Goal: Transaction & Acquisition: Purchase product/service

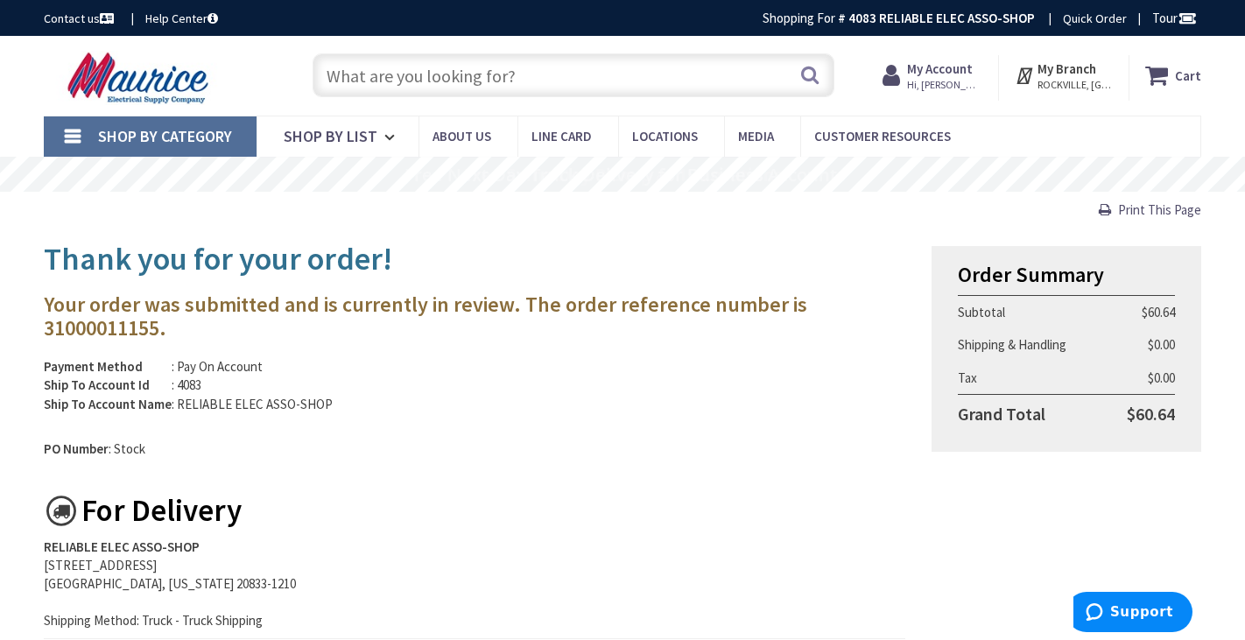
click at [352, 74] on input "text" at bounding box center [573, 75] width 521 height 44
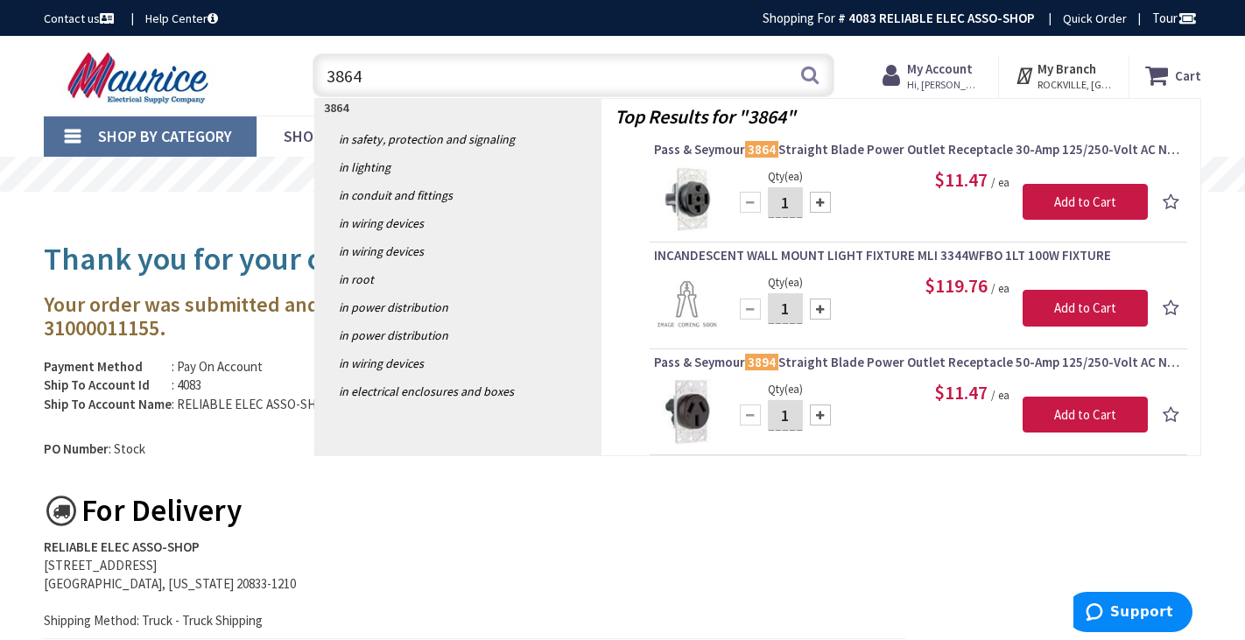
click at [378, 83] on input "3864" at bounding box center [573, 75] width 521 height 44
type input "3"
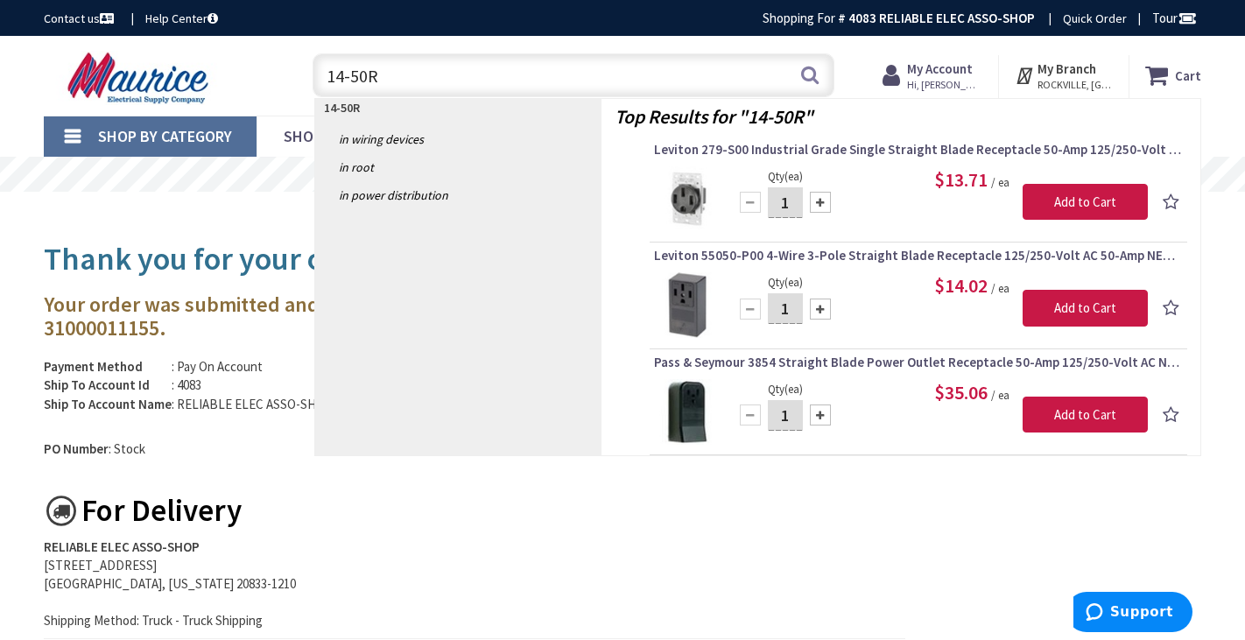
click at [329, 76] on input "14-50R" at bounding box center [573, 75] width 521 height 44
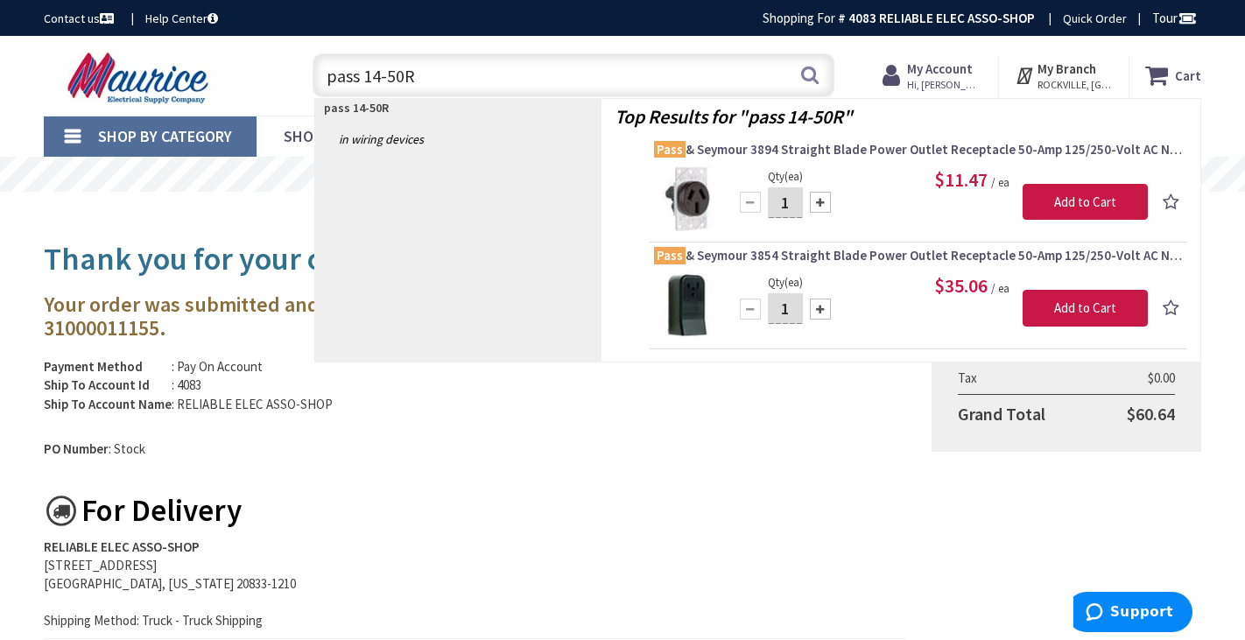
type input "pass $14-50R"
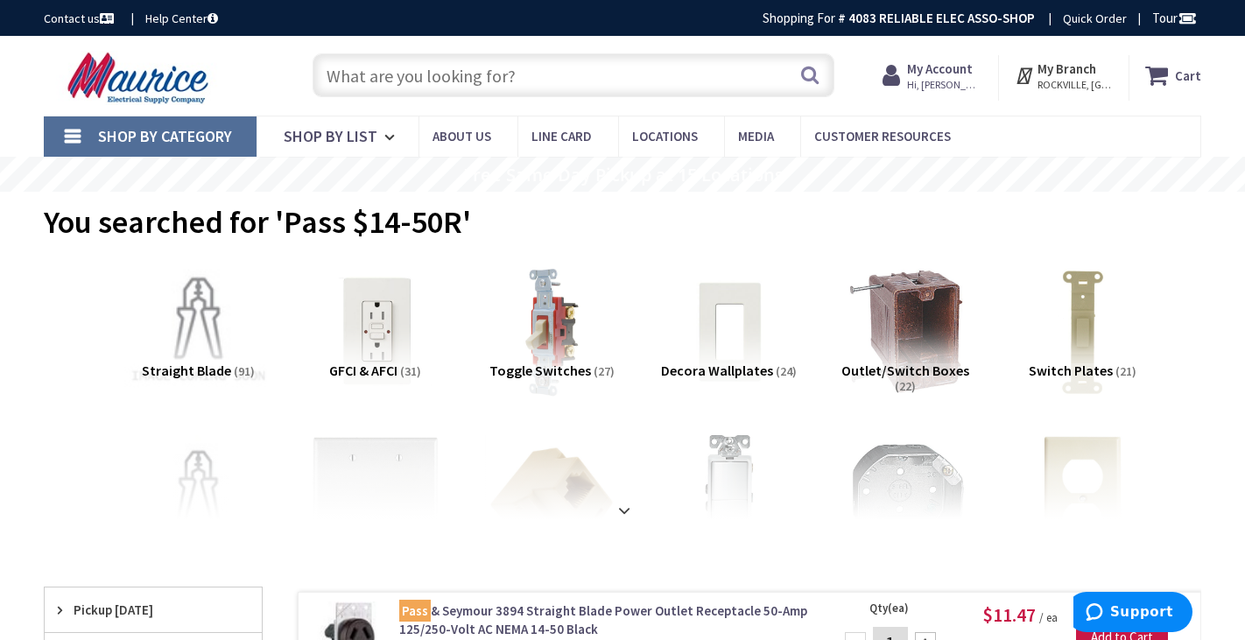
click at [186, 320] on img at bounding box center [197, 330] width 147 height 147
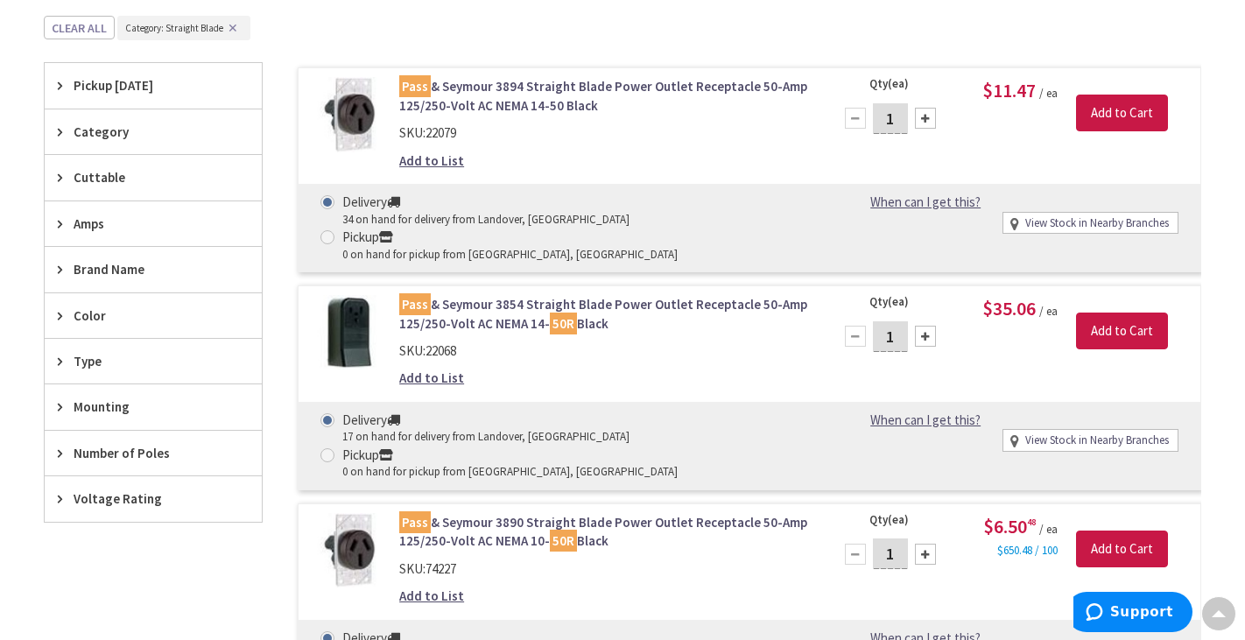
scroll to position [543, 0]
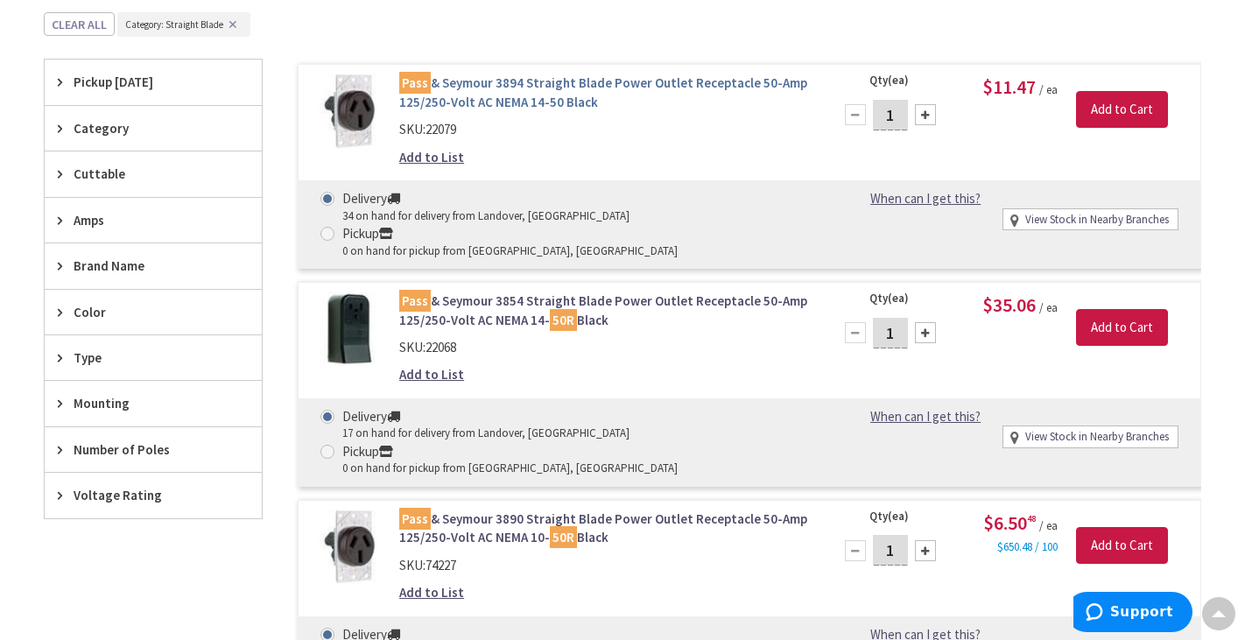
click at [625, 81] on link "Pass & Seymour 3894 Straight Blade Power Outlet Receptacle 50-Amp 125/250-Volt …" at bounding box center [605, 93] width 412 height 38
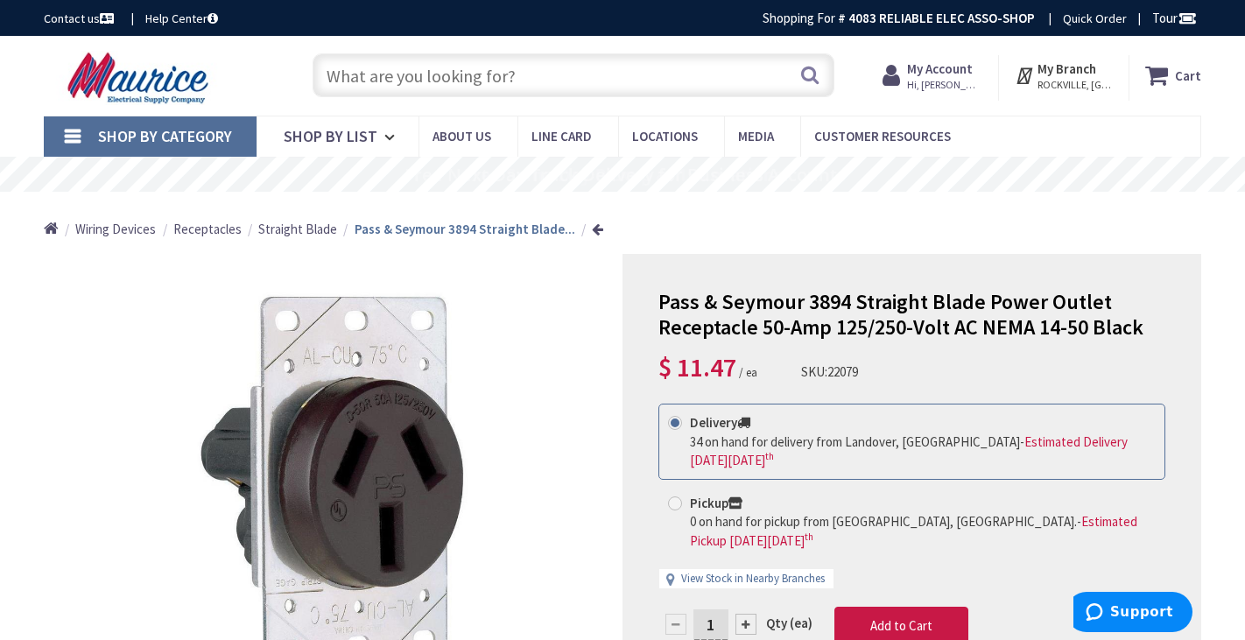
click at [746, 614] on div at bounding box center [745, 624] width 21 height 21
type input "2"
click at [924, 617] on span "Add to Cart" at bounding box center [901, 625] width 62 height 17
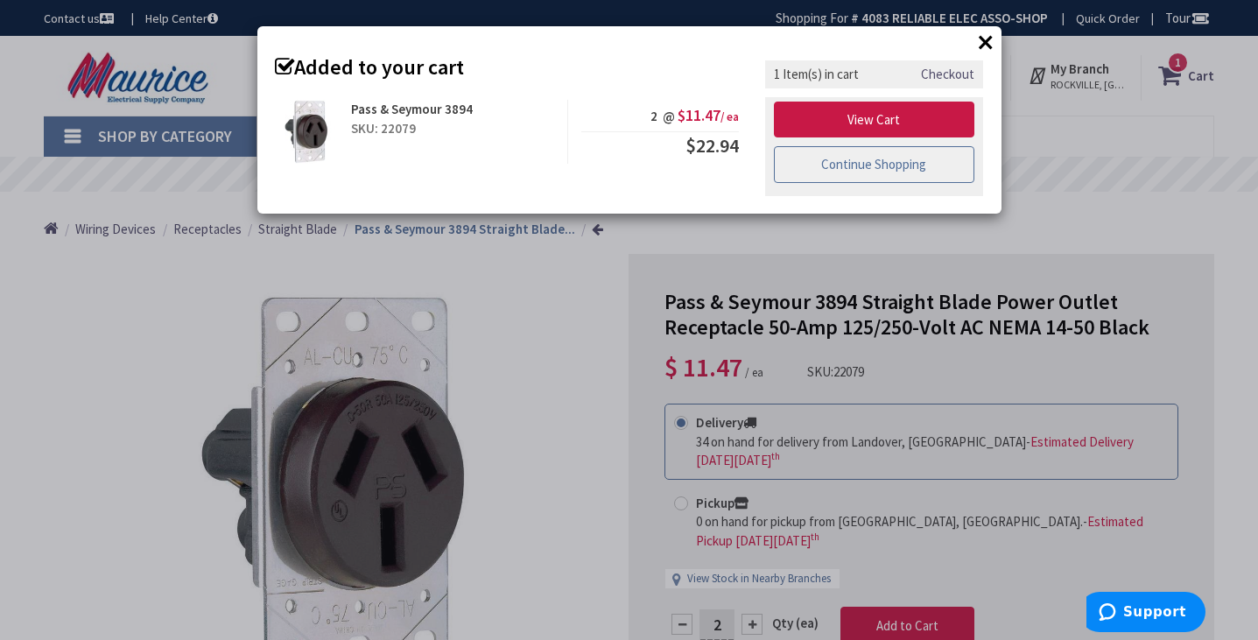
click at [847, 160] on link "Continue Shopping" at bounding box center [874, 164] width 201 height 37
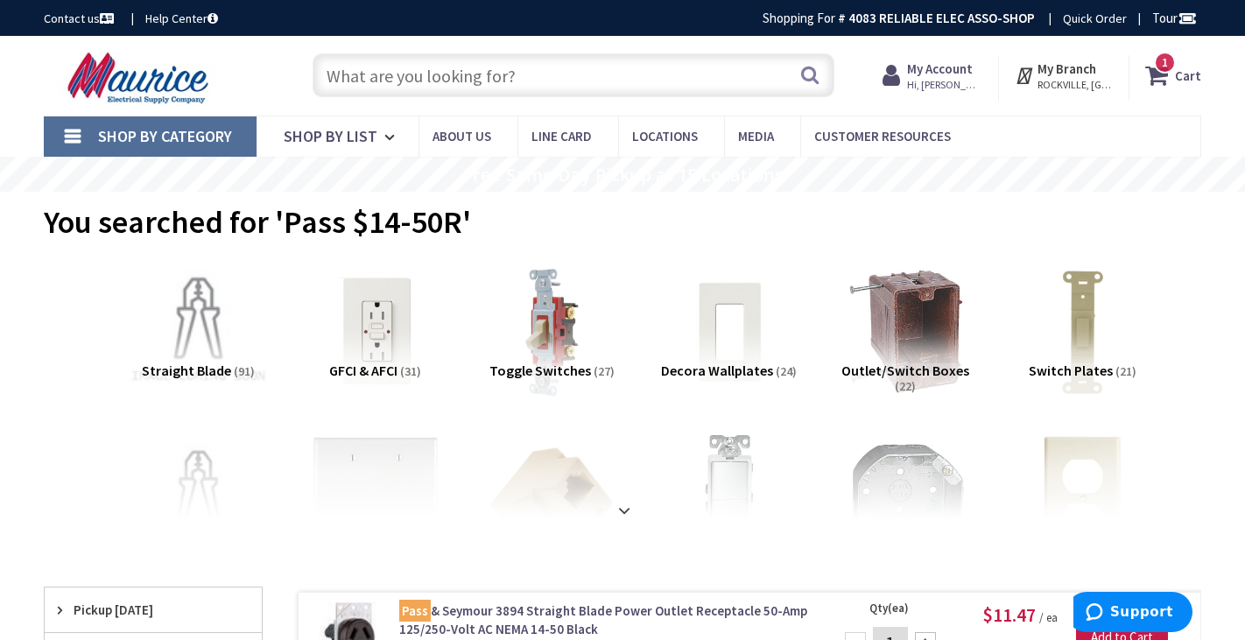
click at [186, 341] on img at bounding box center [197, 330] width 147 height 147
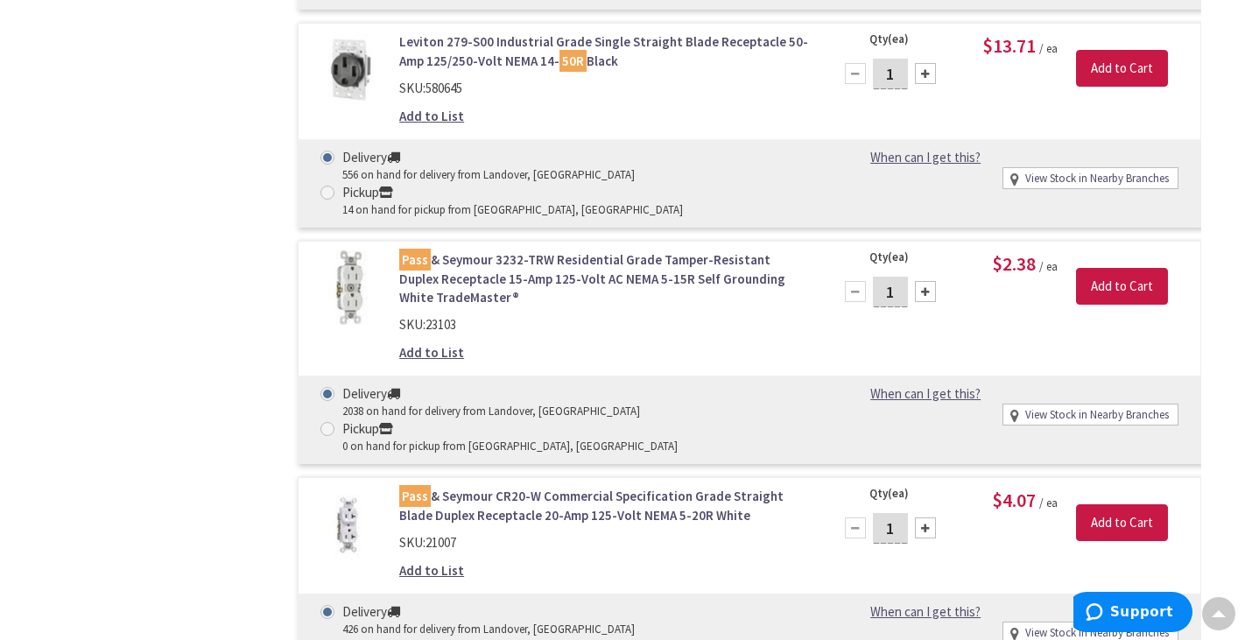
scroll to position [2193, 0]
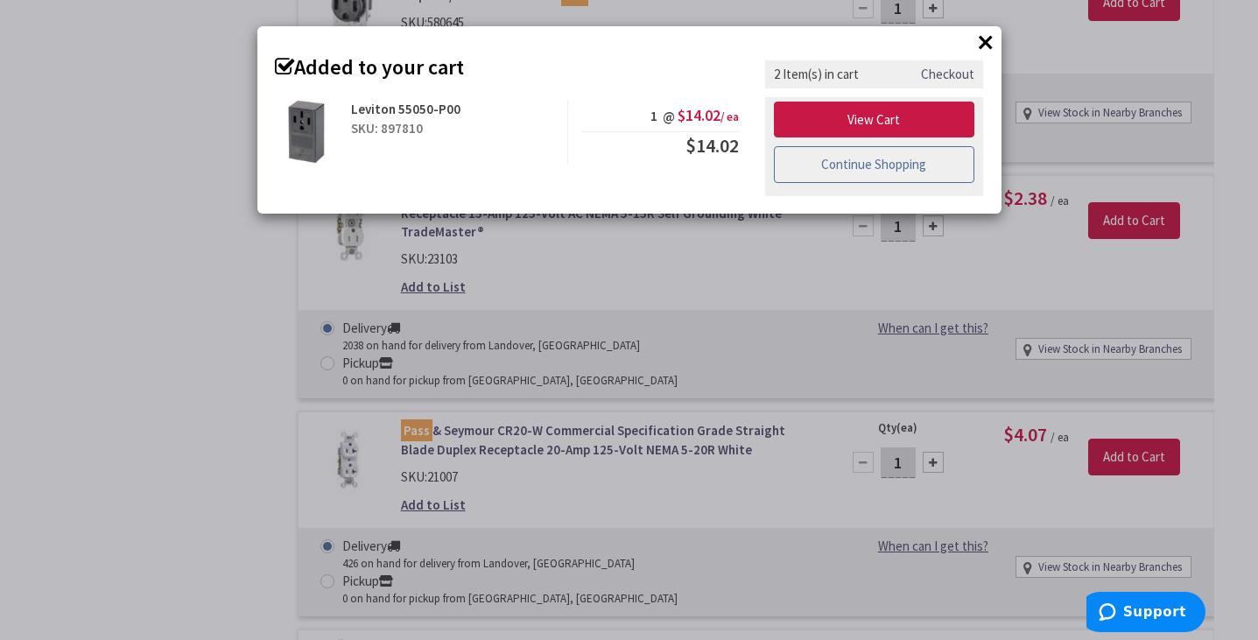
click at [796, 165] on link "Continue Shopping" at bounding box center [874, 164] width 201 height 37
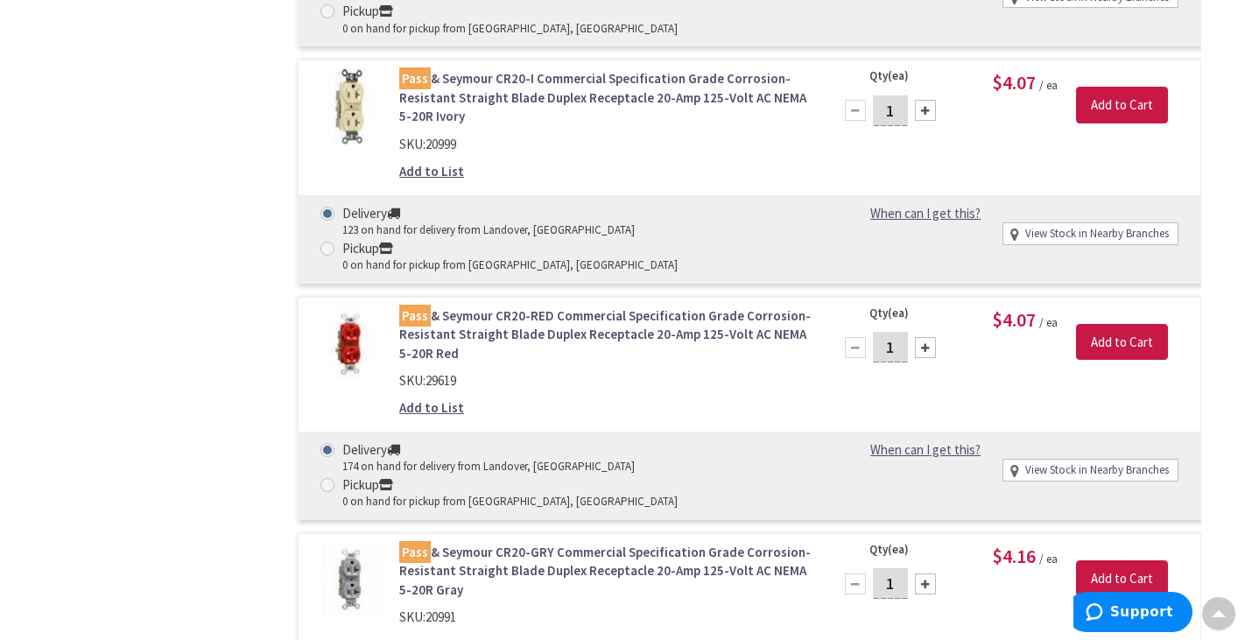
scroll to position [3458, 0]
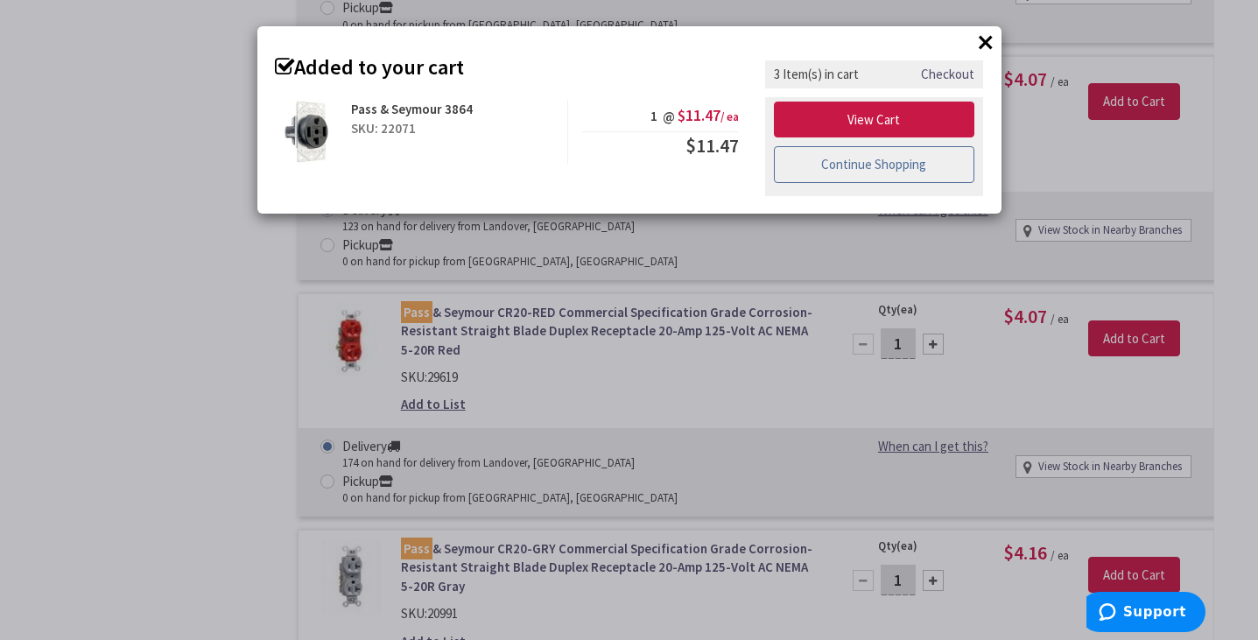
click at [849, 169] on link "Continue Shopping" at bounding box center [874, 164] width 201 height 37
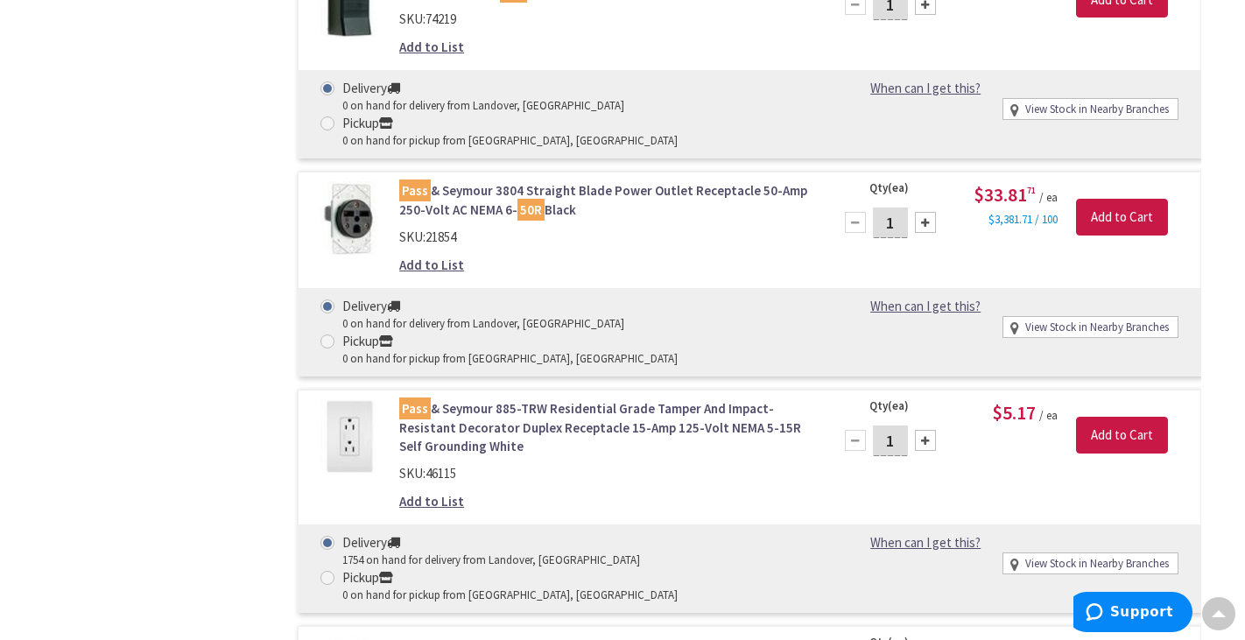
scroll to position [0, 0]
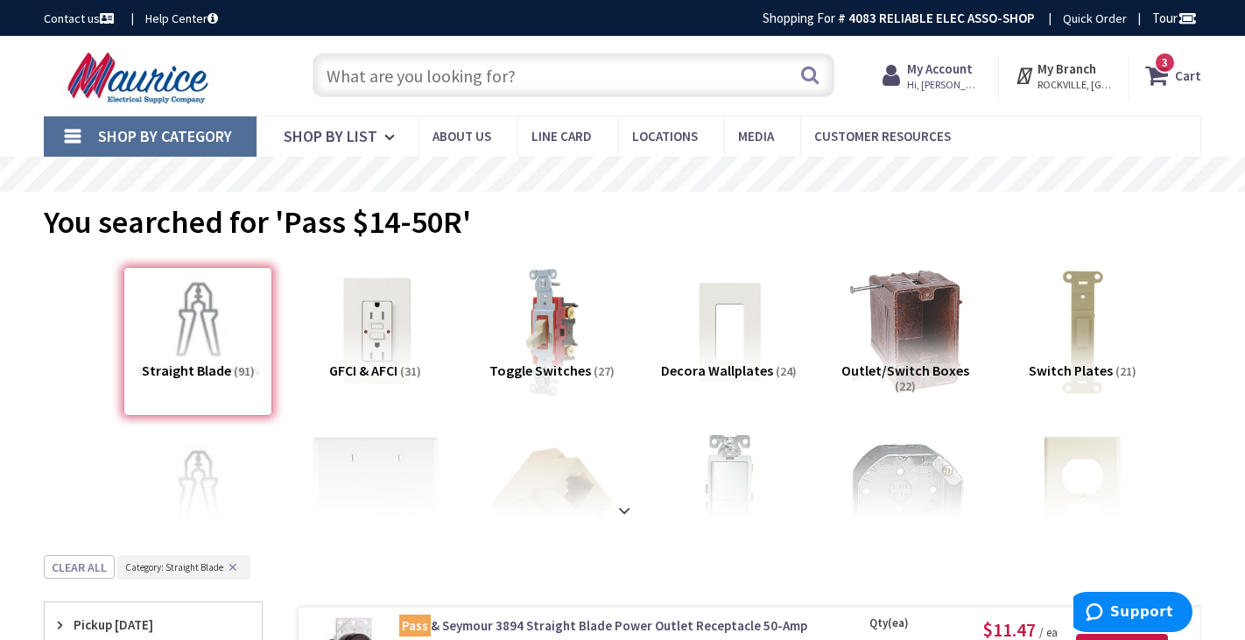
click at [320, 85] on input "text" at bounding box center [573, 75] width 521 height 44
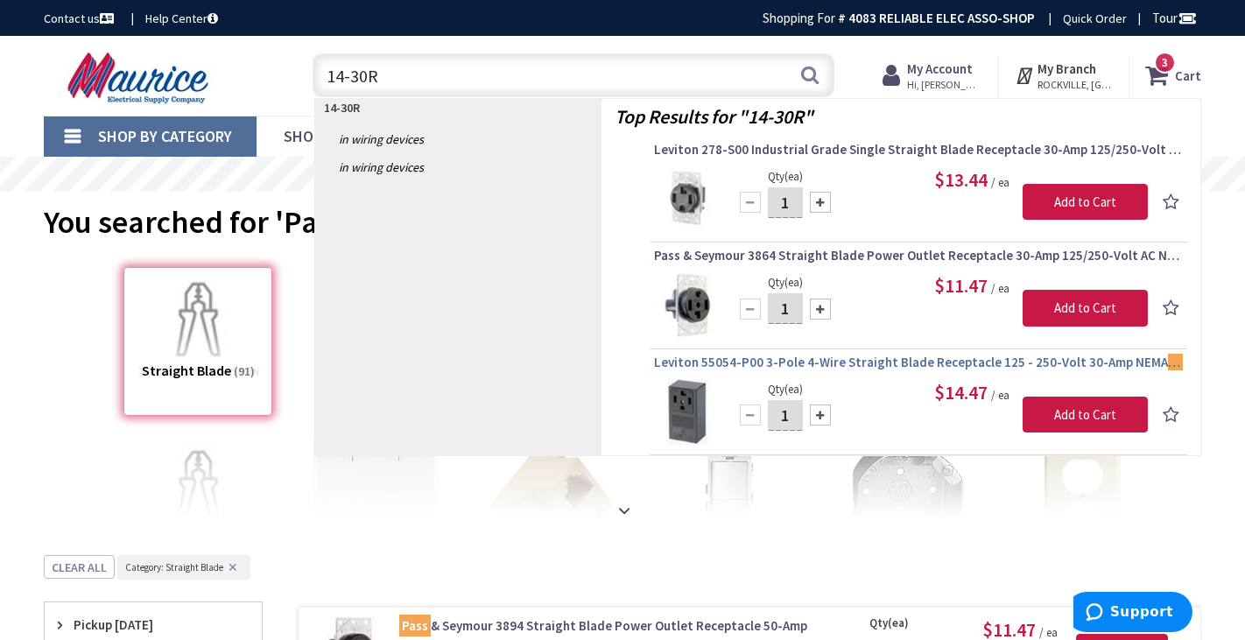
type input "14-30R"
click at [925, 362] on span "Leviton 55054-P00 3-Pole 4-Wire Straight Blade Receptacle 125 - 250-Volt 30-Amp…" at bounding box center [918, 363] width 529 height 18
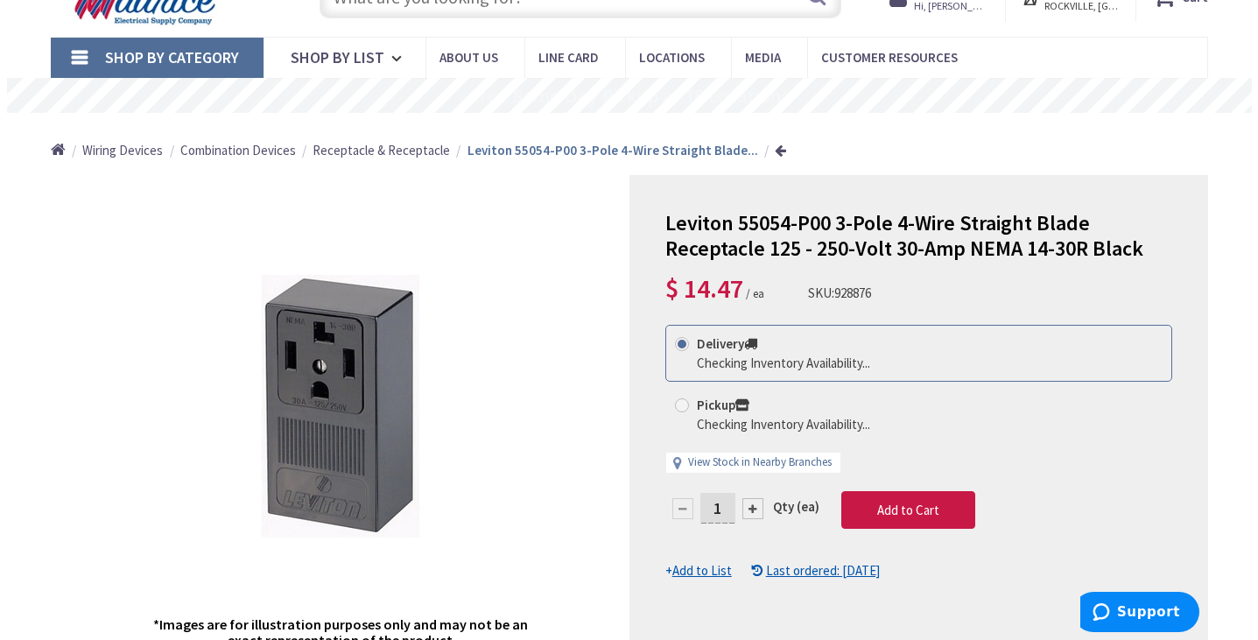
scroll to position [82, 0]
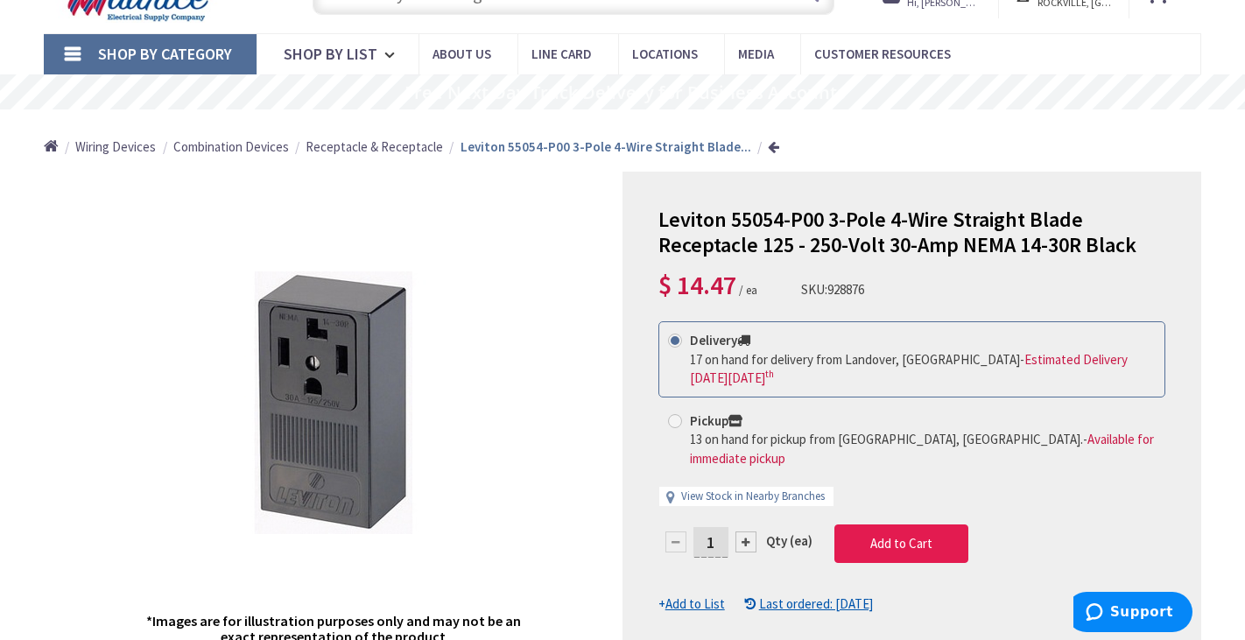
click at [889, 535] on span "Add to Cart" at bounding box center [901, 543] width 62 height 17
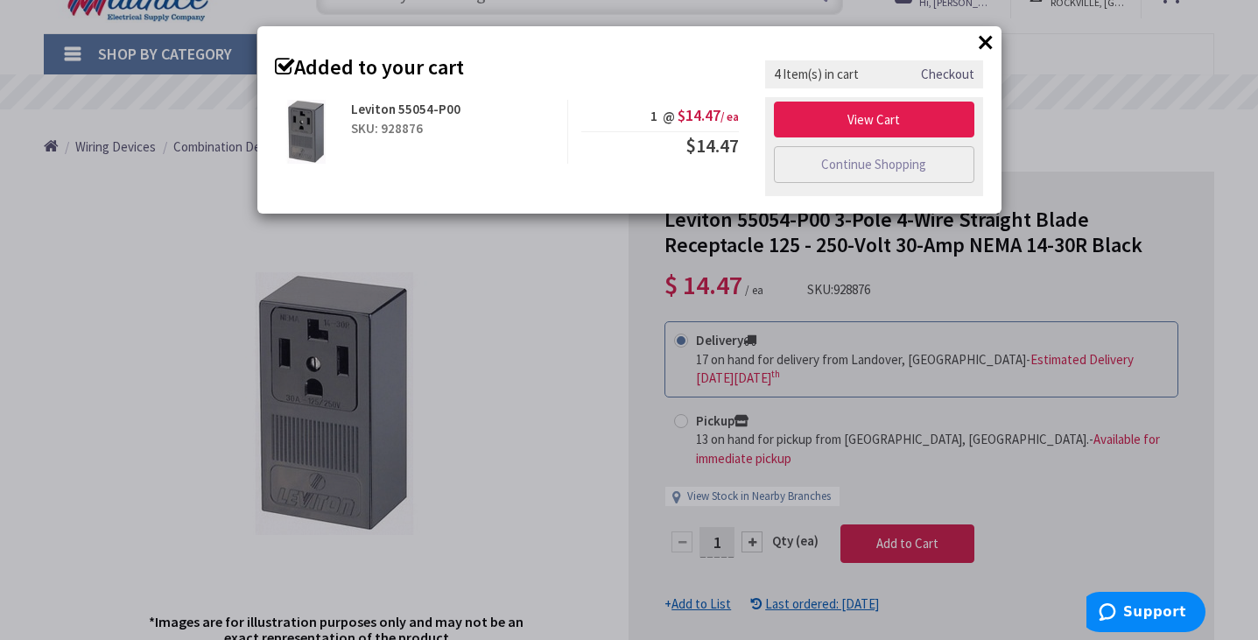
click at [867, 123] on link "View Cart" at bounding box center [874, 120] width 201 height 37
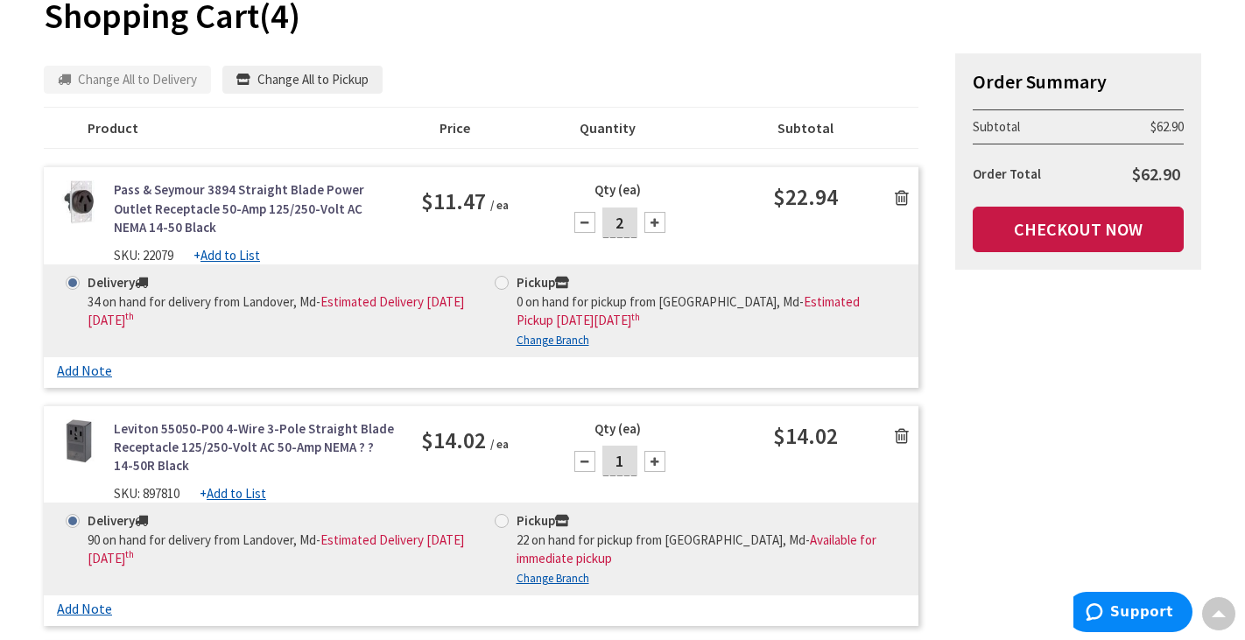
scroll to position [216, 0]
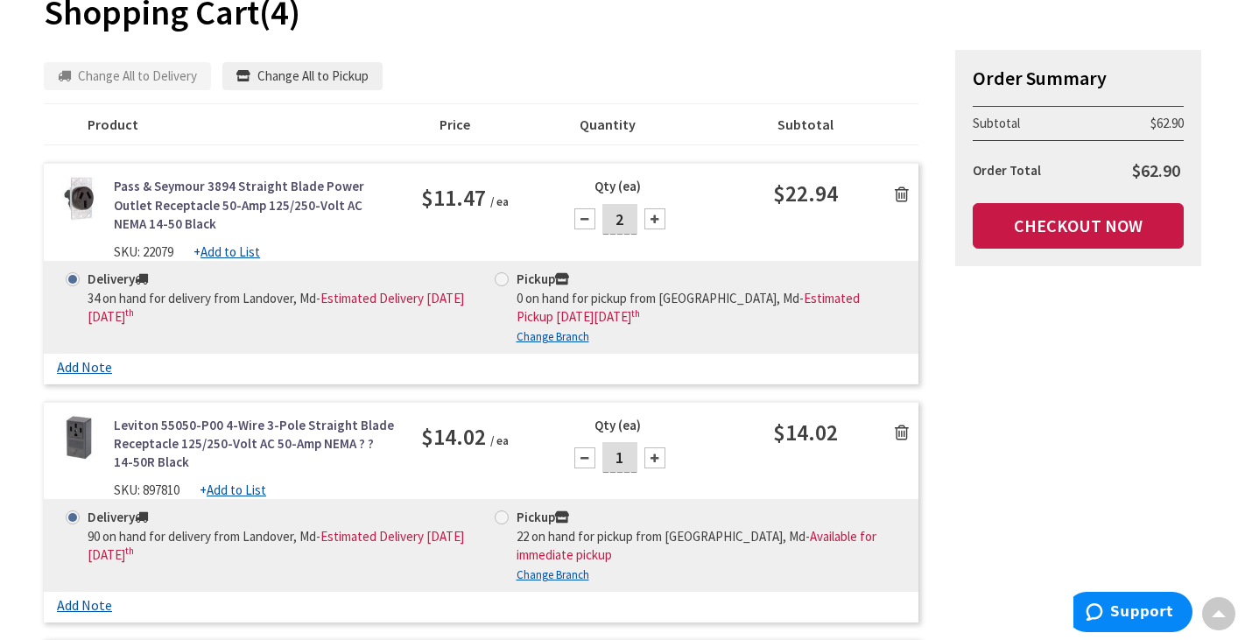
click at [903, 427] on icon at bounding box center [902, 433] width 14 height 18
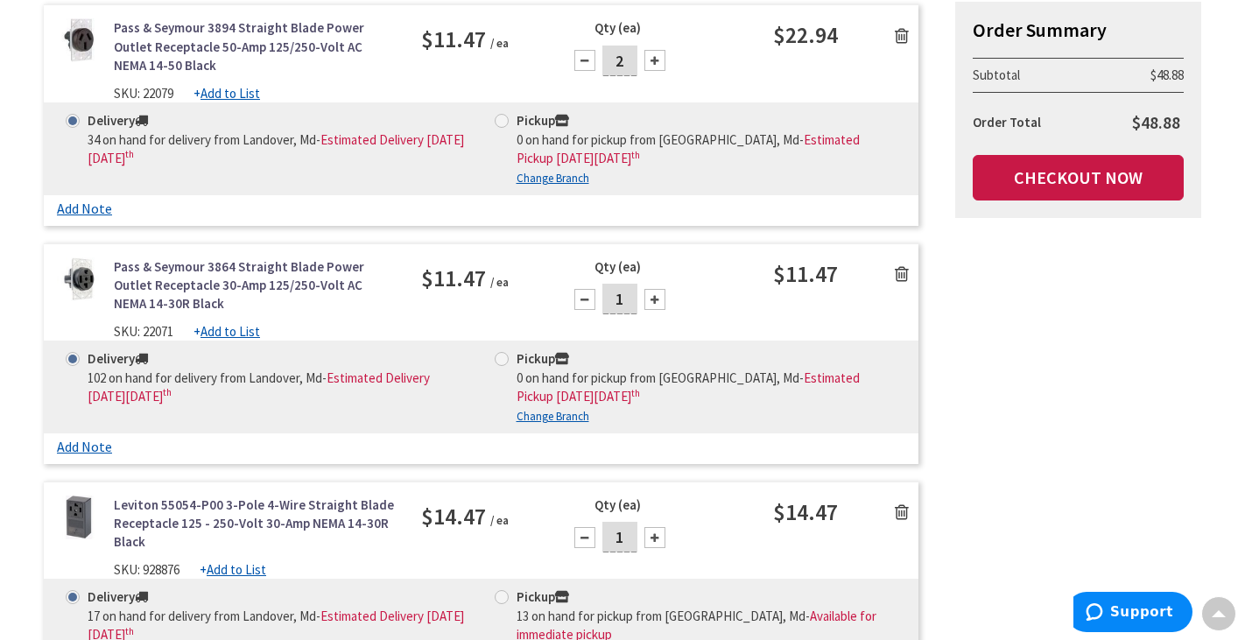
scroll to position [378, 0]
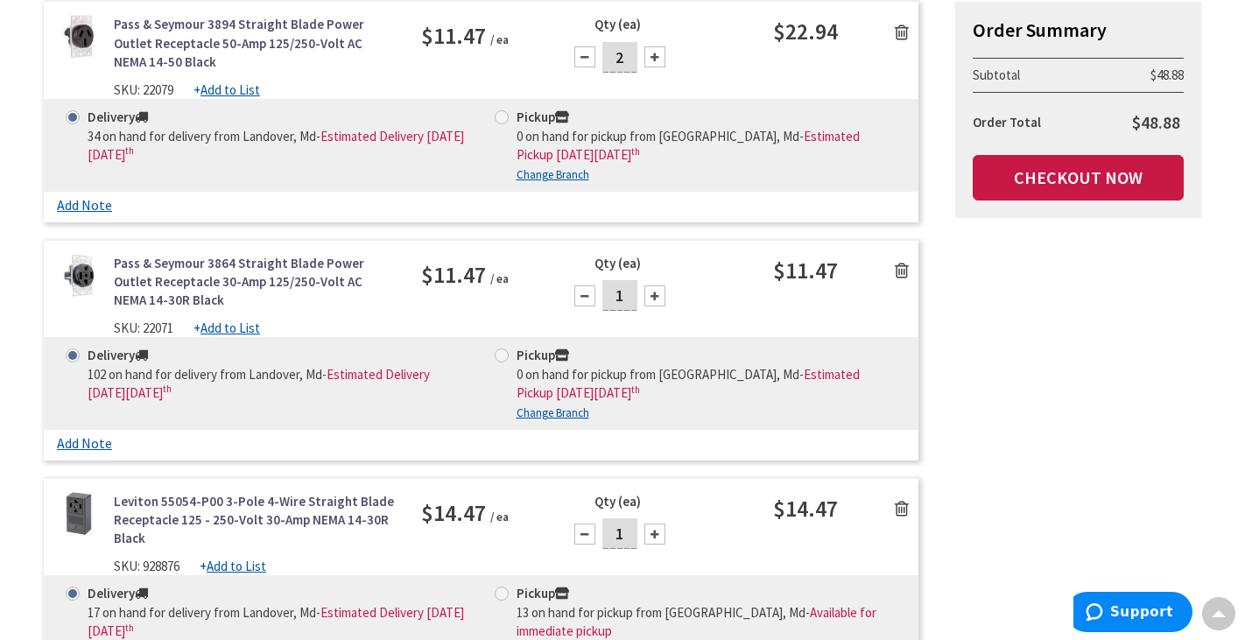
click at [907, 266] on icon at bounding box center [902, 271] width 14 height 18
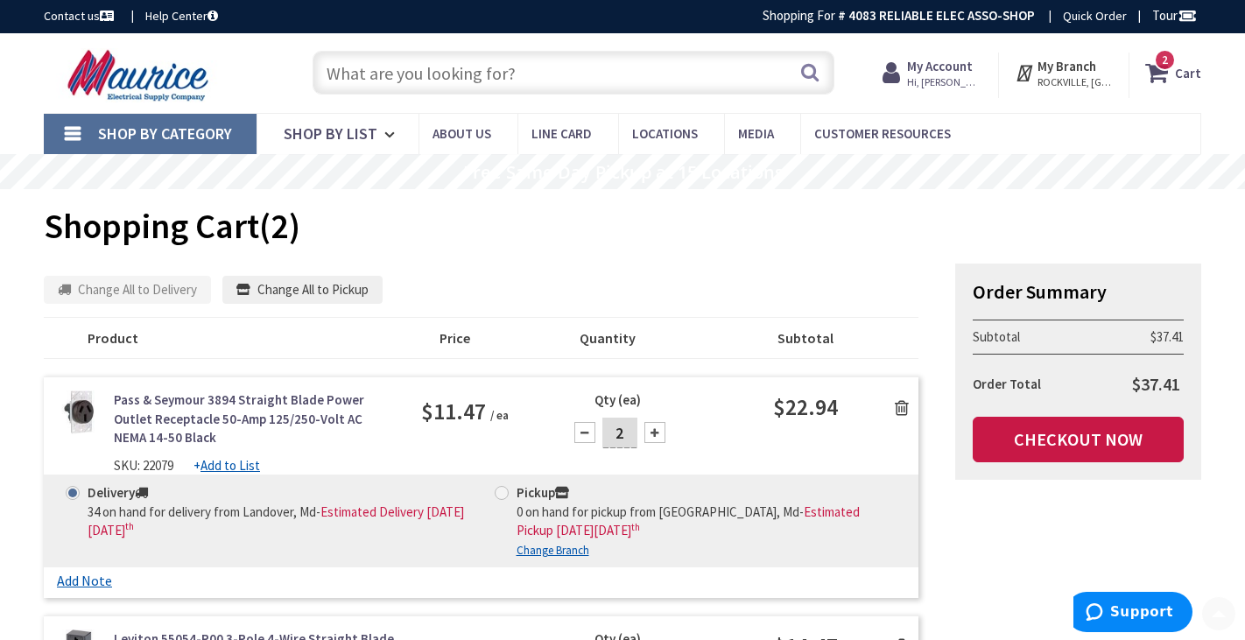
scroll to position [0, 0]
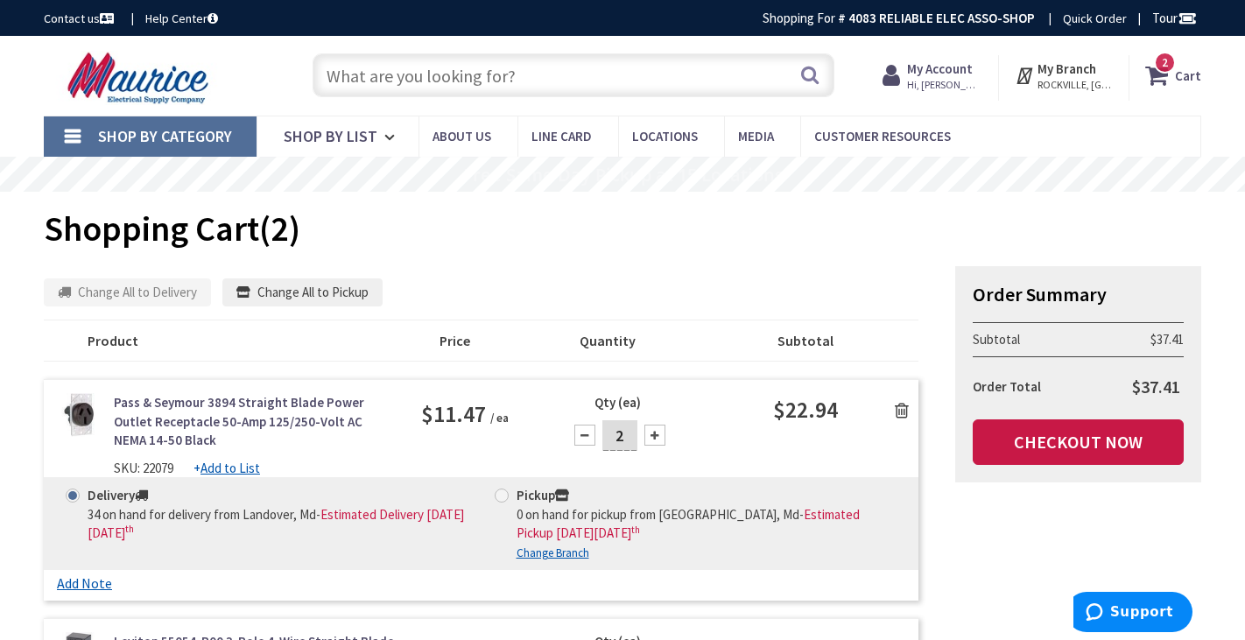
click at [352, 79] on input "text" at bounding box center [573, 75] width 521 height 44
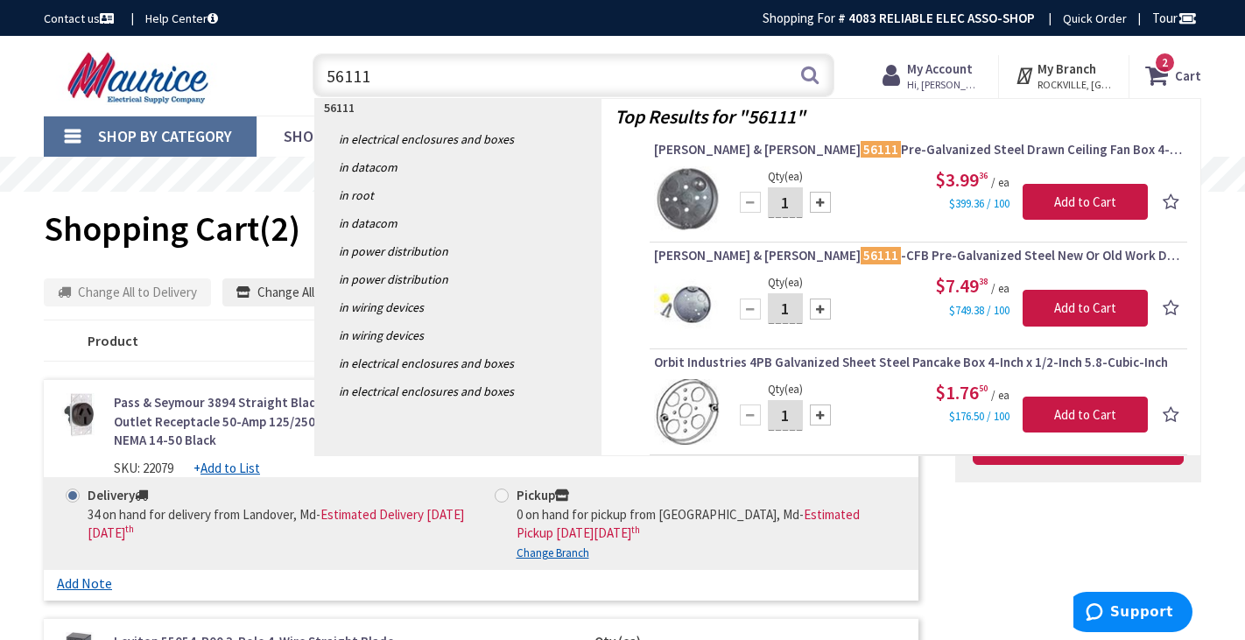
type input "56111"
click at [818, 201] on div at bounding box center [820, 202] width 21 height 21
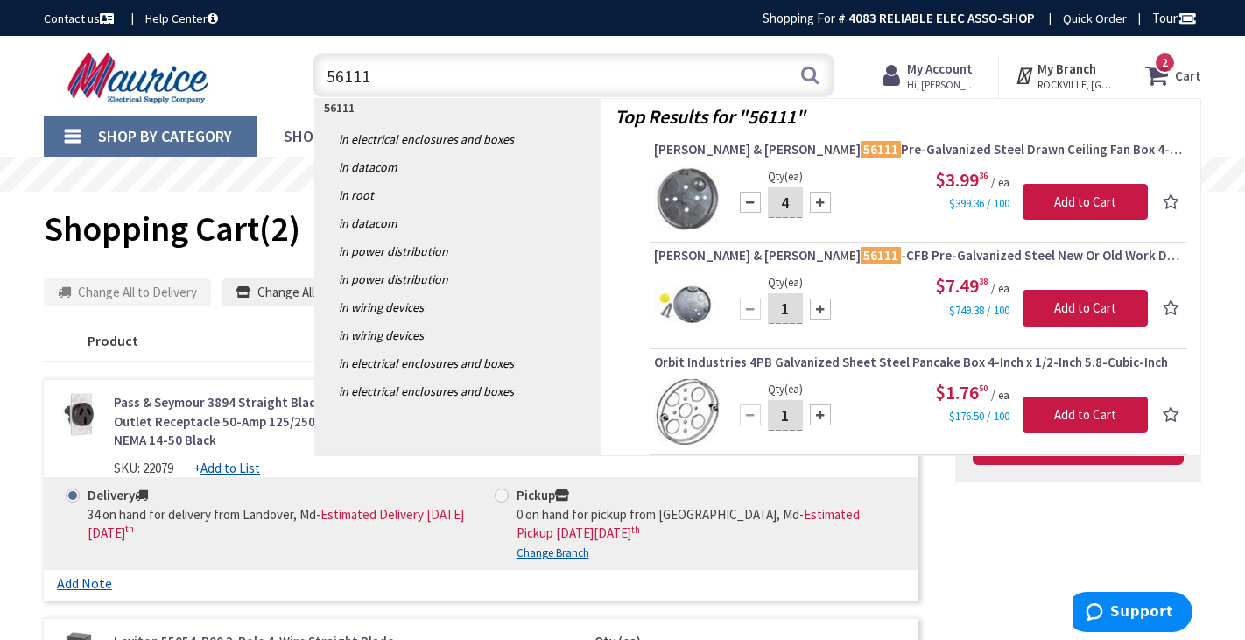
type input "5"
click at [1092, 206] on input "Add to Cart" at bounding box center [1085, 202] width 125 height 37
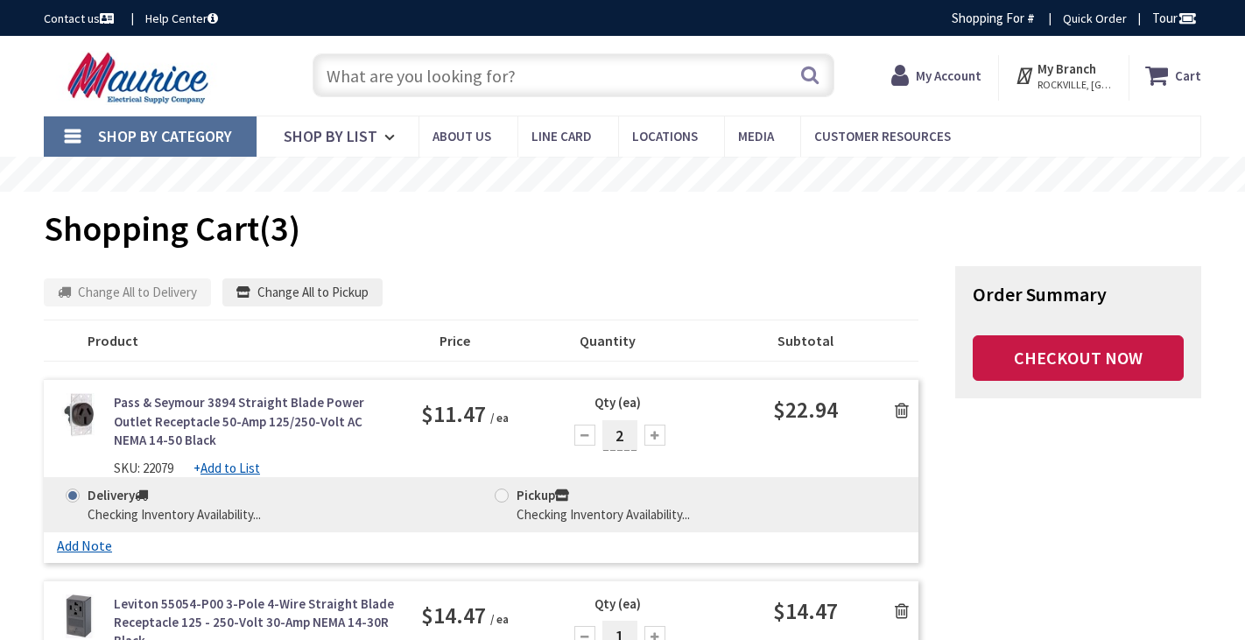
click at [365, 83] on input "text" at bounding box center [573, 75] width 521 height 44
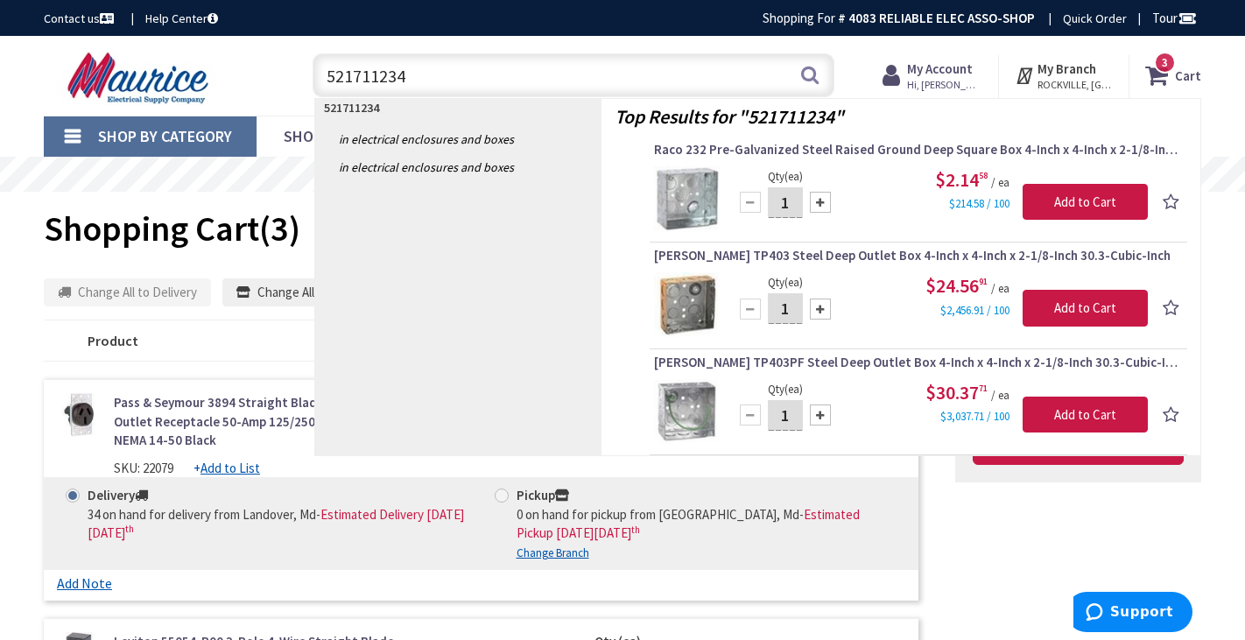
click at [373, 76] on input "521711234" at bounding box center [573, 75] width 521 height 44
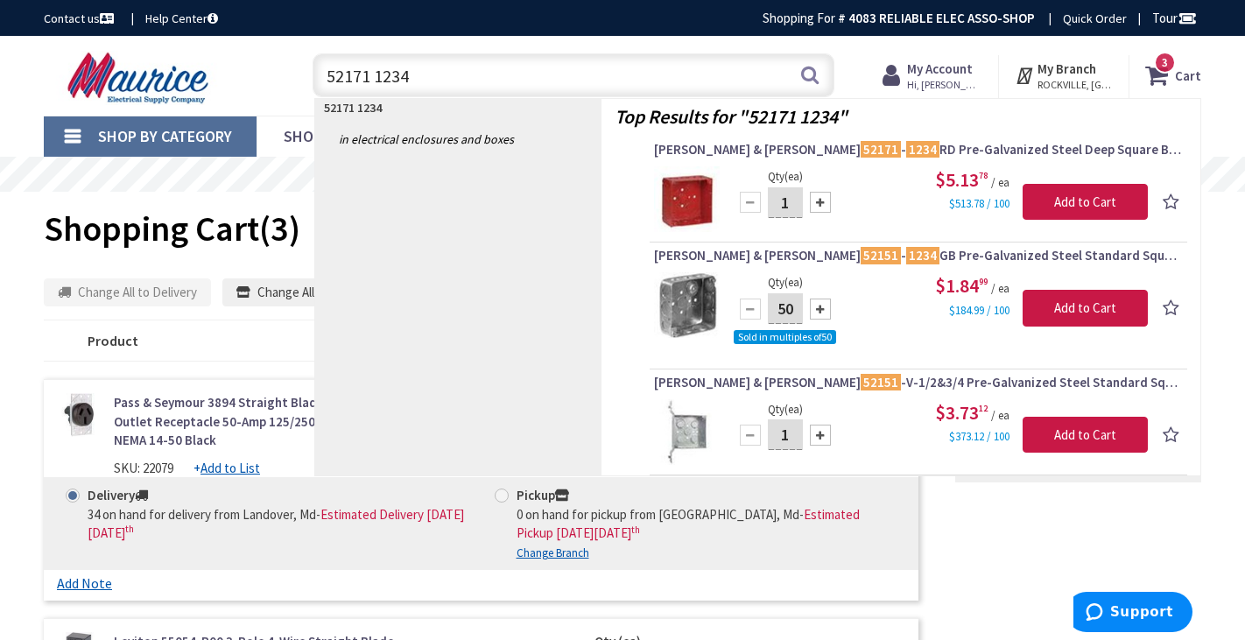
click at [384, 72] on input "52171 1234" at bounding box center [573, 75] width 521 height 44
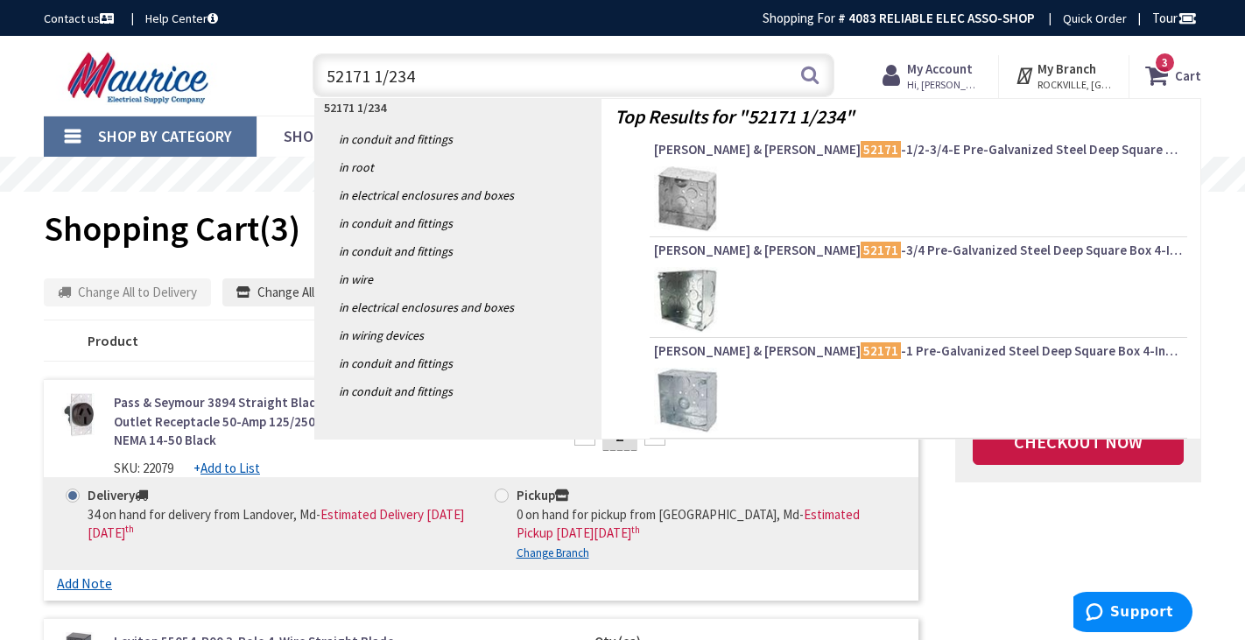
click at [409, 77] on input "52171 1/234" at bounding box center [573, 75] width 521 height 44
click at [433, 82] on input "52171 1/23/4" at bounding box center [573, 75] width 521 height 44
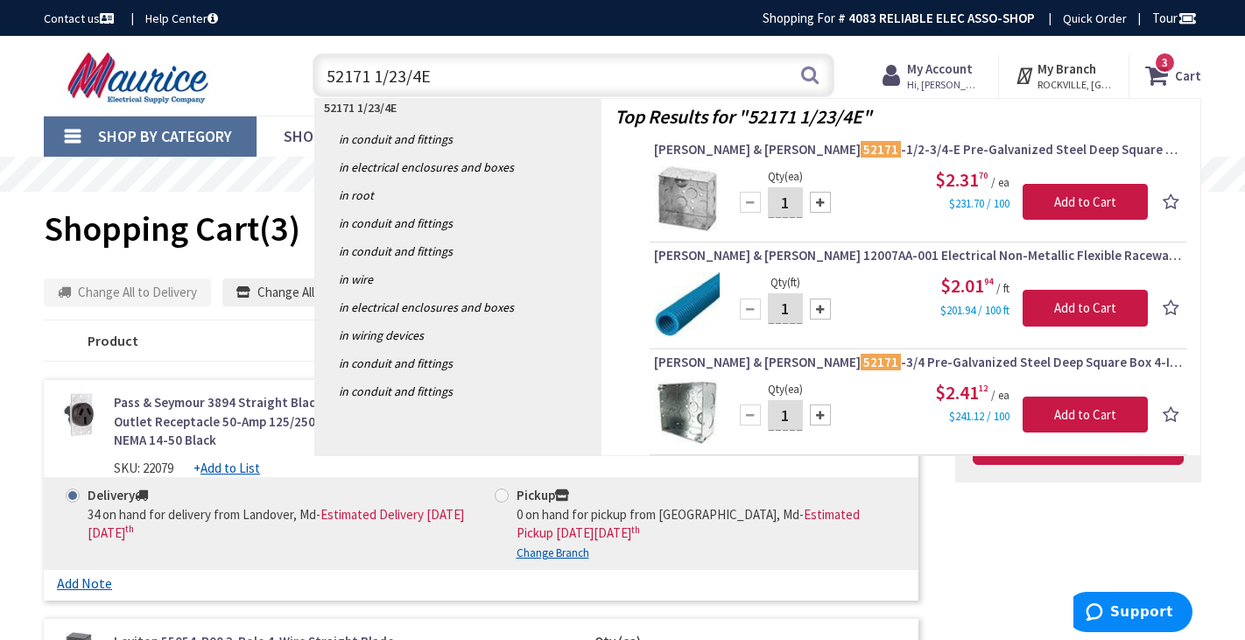
type input "52171 1/23/4E"
click at [789, 201] on input "1" at bounding box center [785, 202] width 35 height 31
type input "10"
click at [1082, 198] on input "Add to Cart" at bounding box center [1085, 202] width 125 height 37
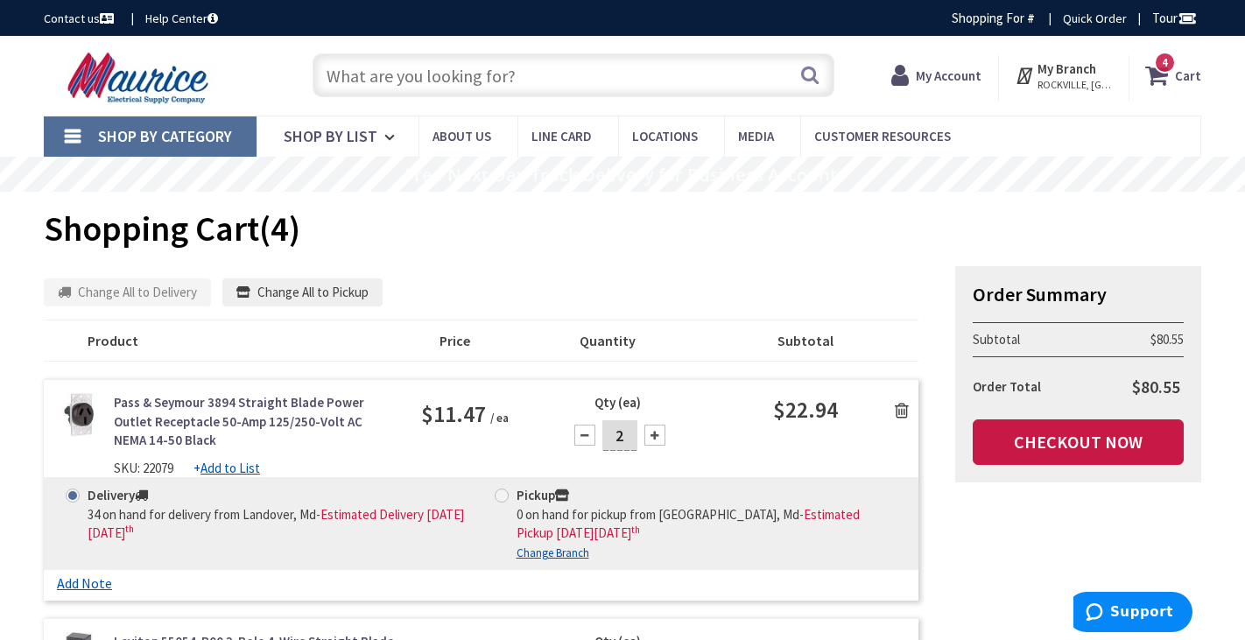
click at [343, 68] on input "text" at bounding box center [573, 75] width 521 height 44
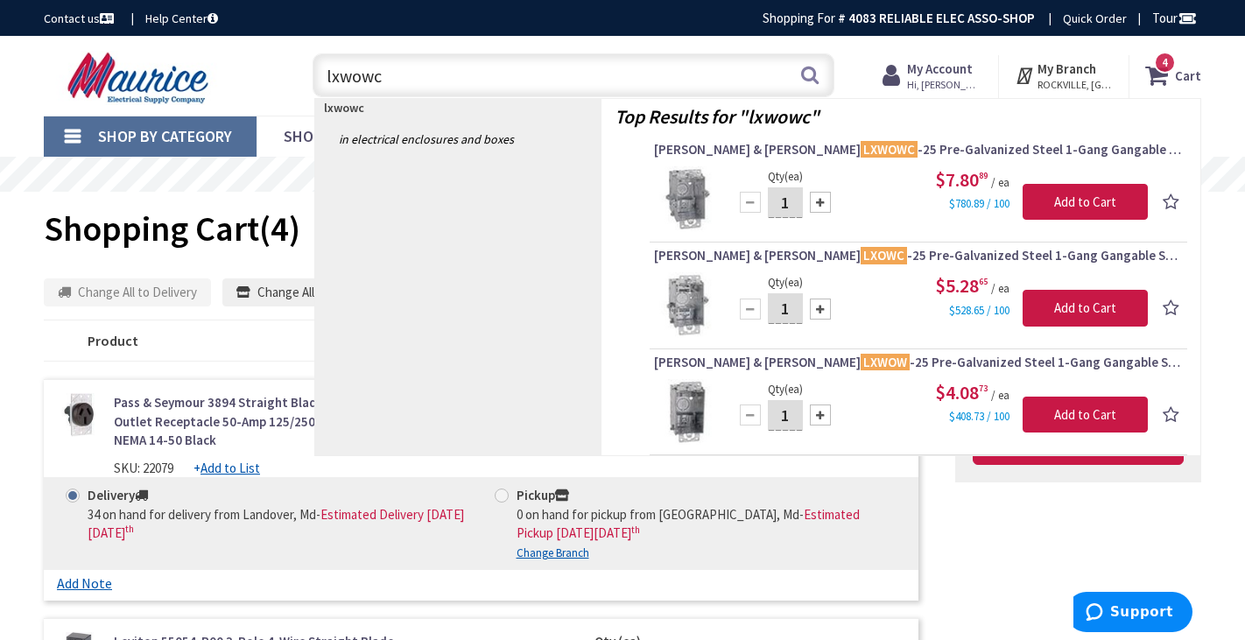
type input "lxwowc"
click at [791, 201] on input "1" at bounding box center [785, 202] width 35 height 31
type input "10"
click at [1084, 199] on input "Add to Cart" at bounding box center [1085, 202] width 125 height 37
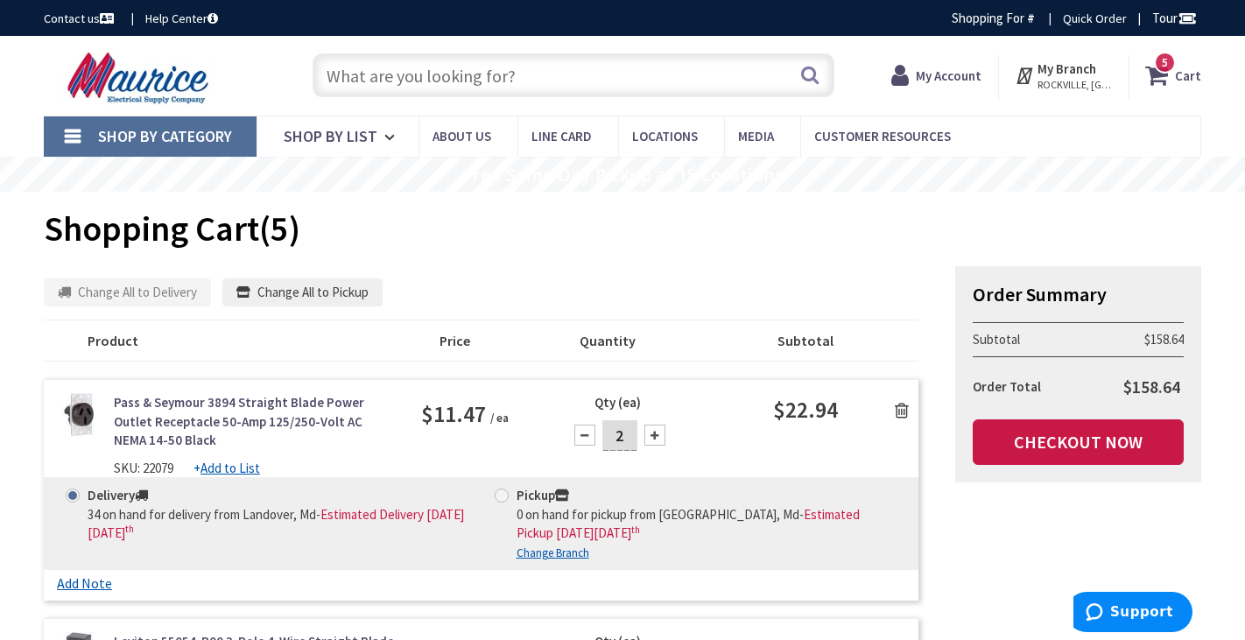
click at [341, 73] on input "text" at bounding box center [573, 75] width 521 height 44
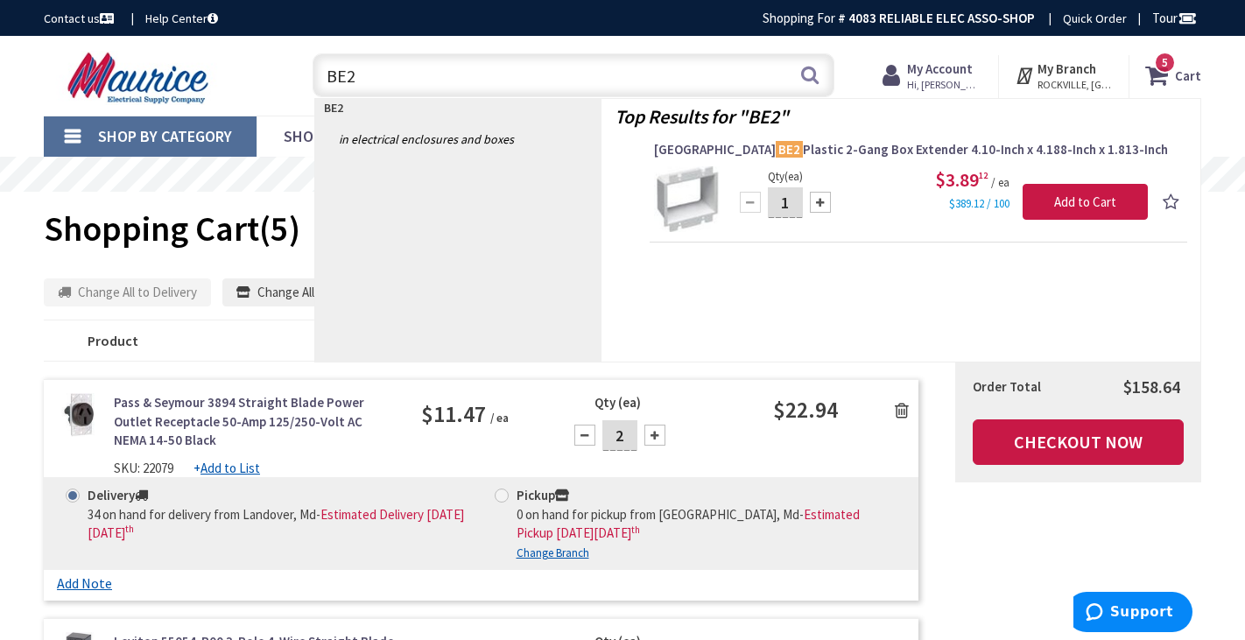
type input "BE2"
click at [826, 206] on div at bounding box center [820, 202] width 21 height 21
type input "2"
click at [1030, 201] on input "Add to Cart" at bounding box center [1085, 202] width 125 height 37
click at [359, 74] on input "BE2" at bounding box center [573, 75] width 521 height 44
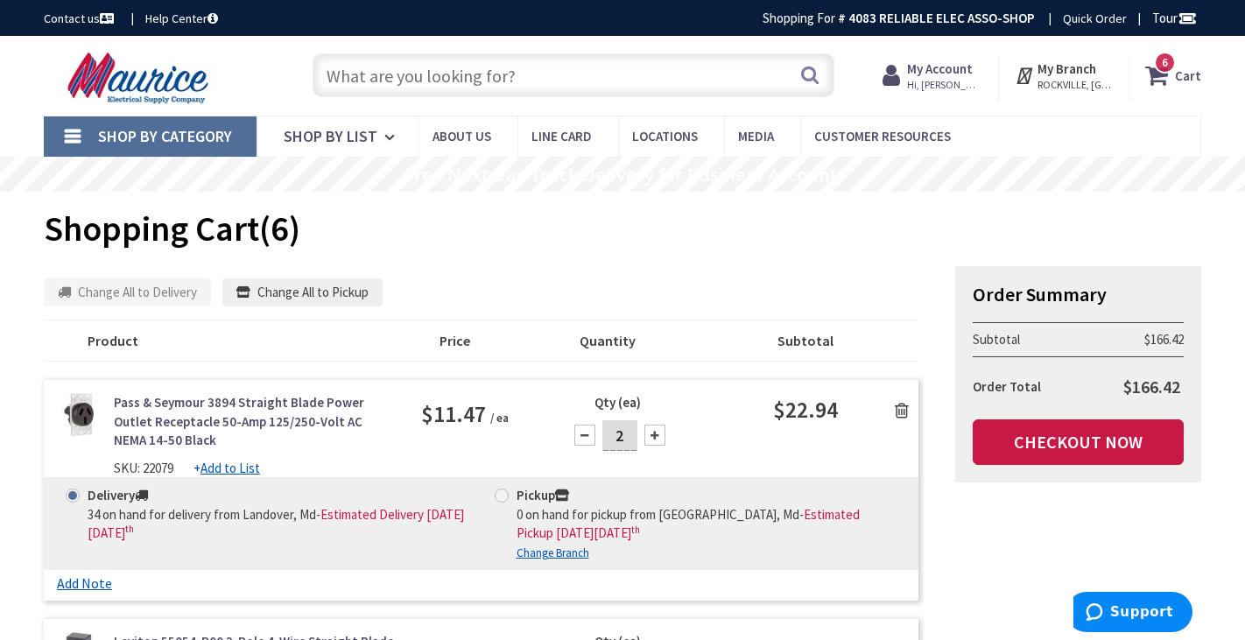
click at [333, 73] on input "text" at bounding box center [573, 75] width 521 height 44
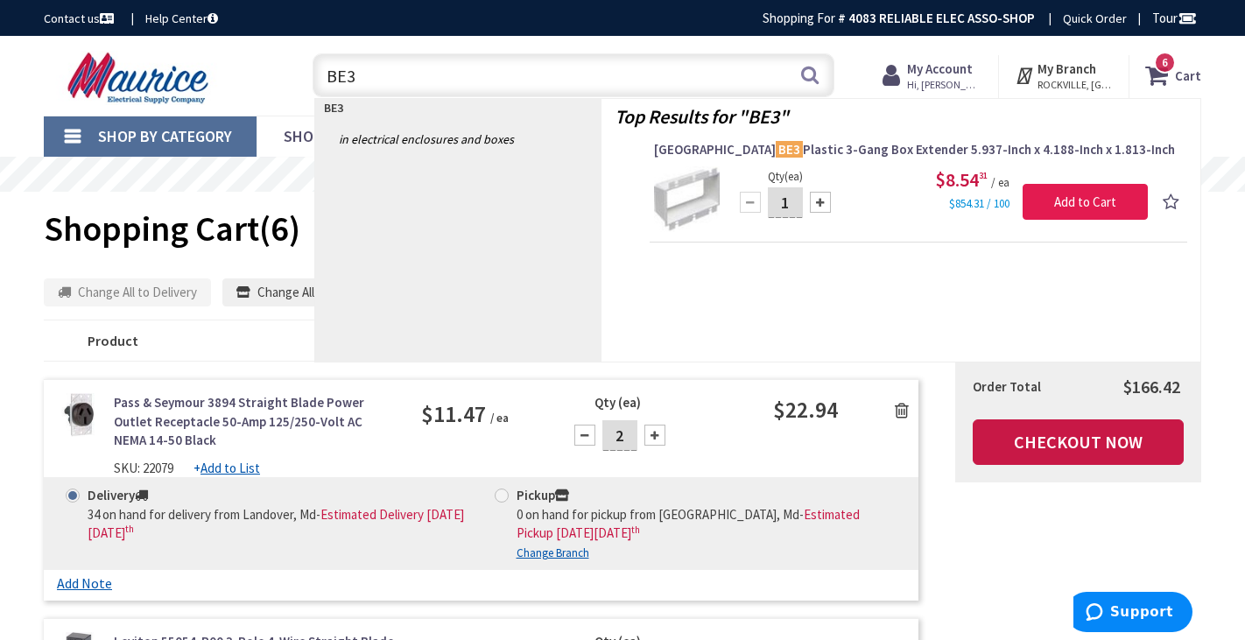
type input "BE3"
click at [1094, 203] on input "Add to Cart" at bounding box center [1085, 202] width 125 height 37
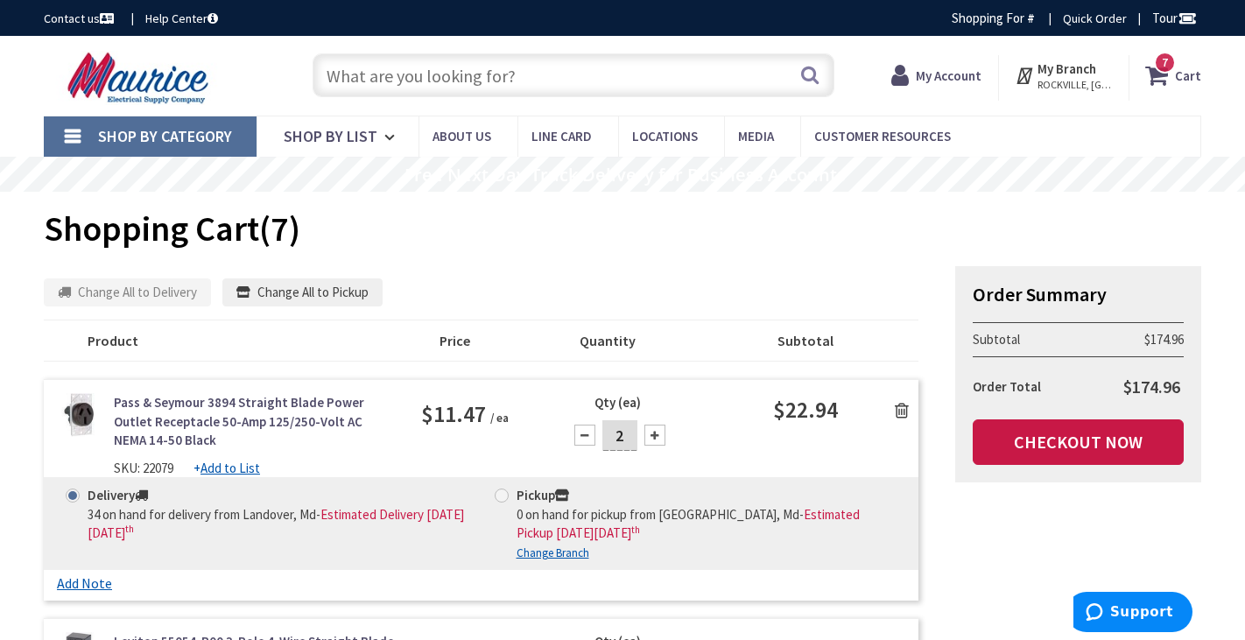
click at [341, 73] on input "text" at bounding box center [573, 75] width 521 height 44
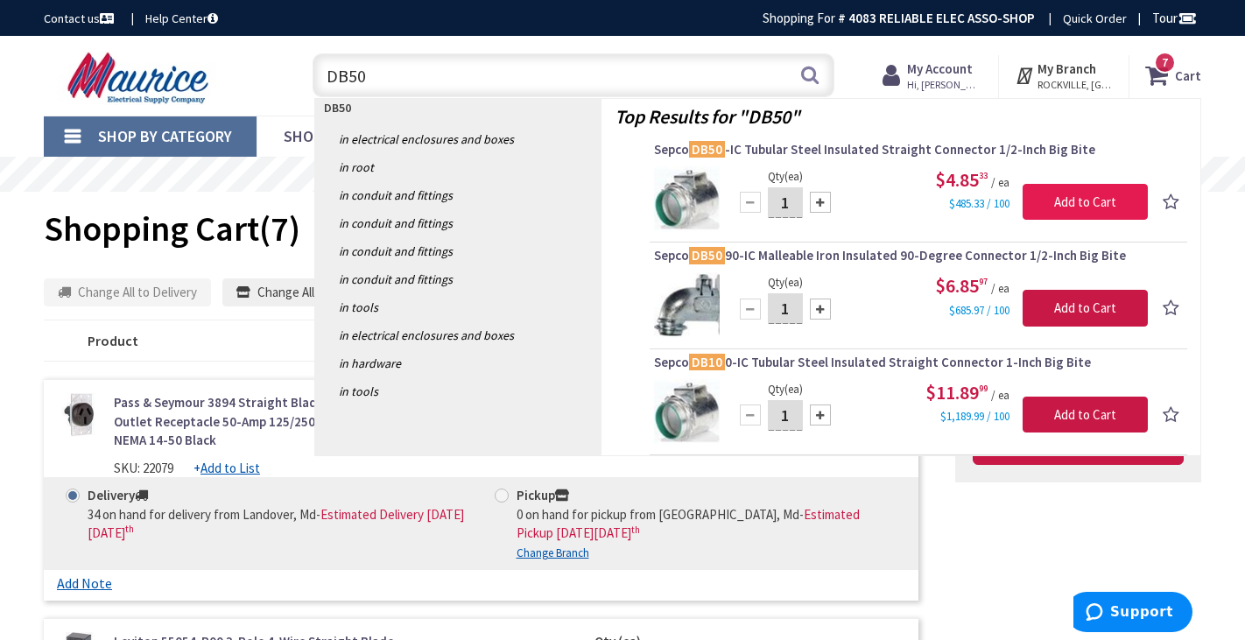
type input "DB50"
click at [1044, 198] on input "Add to Cart" at bounding box center [1085, 202] width 125 height 37
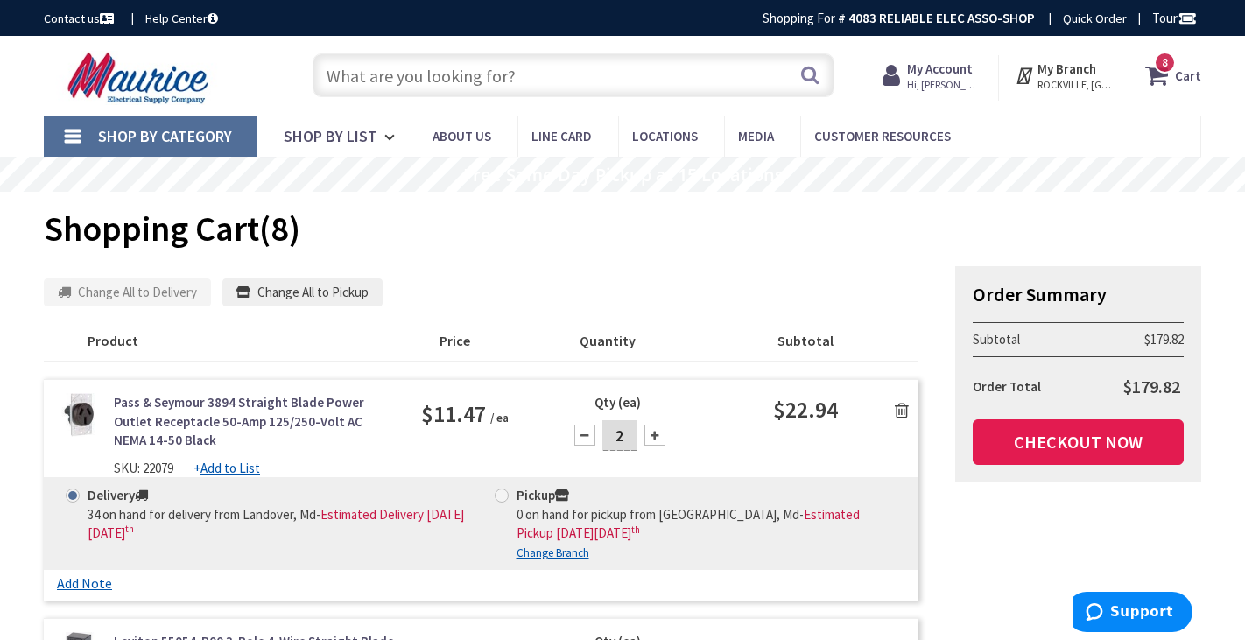
click at [1105, 447] on link "Checkout Now" at bounding box center [1078, 442] width 211 height 46
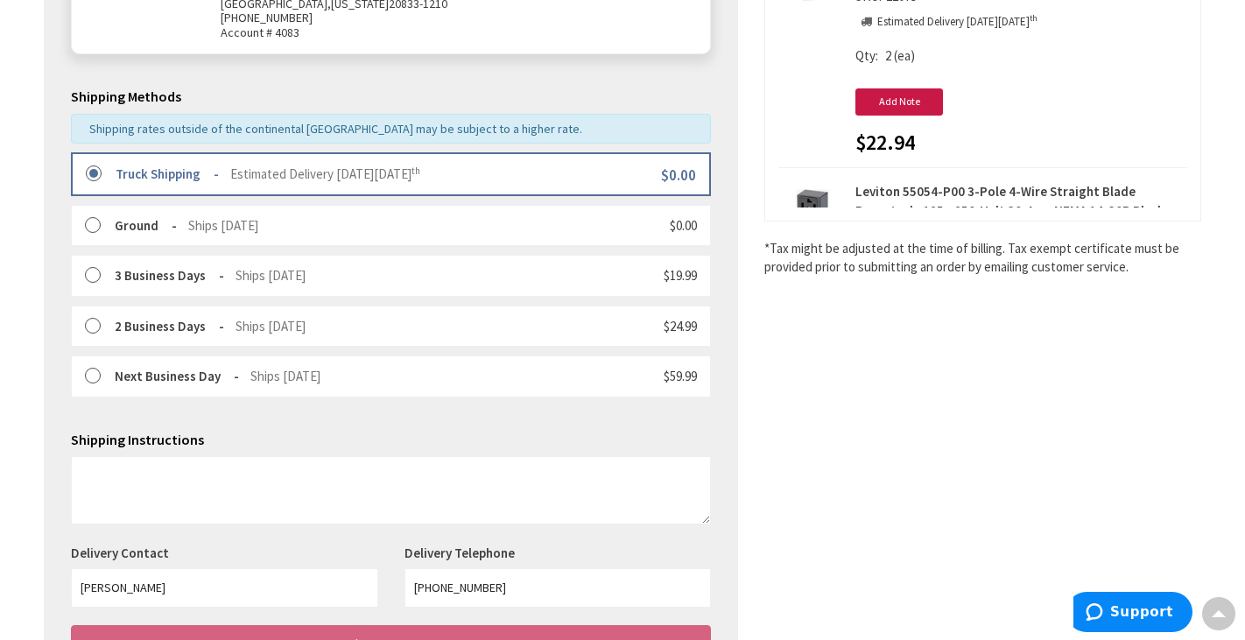
scroll to position [528, 0]
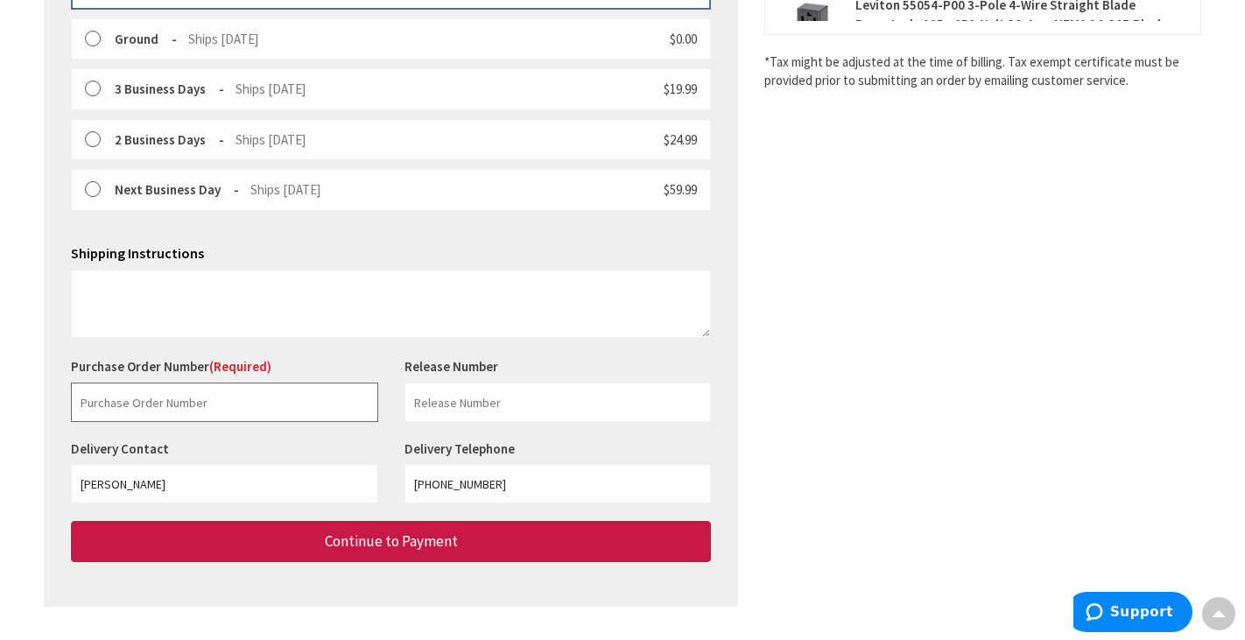
click at [107, 395] on input "text" at bounding box center [224, 402] width 307 height 39
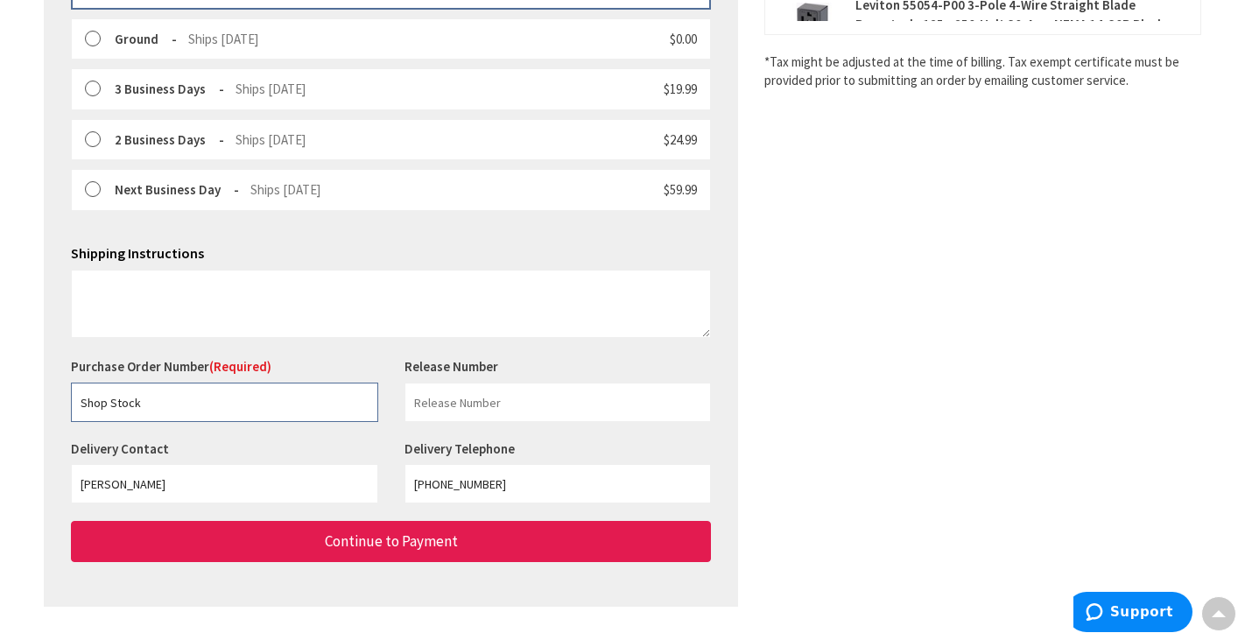
type input "Shop Stock"
click at [241, 527] on button "Continue to Payment" at bounding box center [391, 541] width 640 height 41
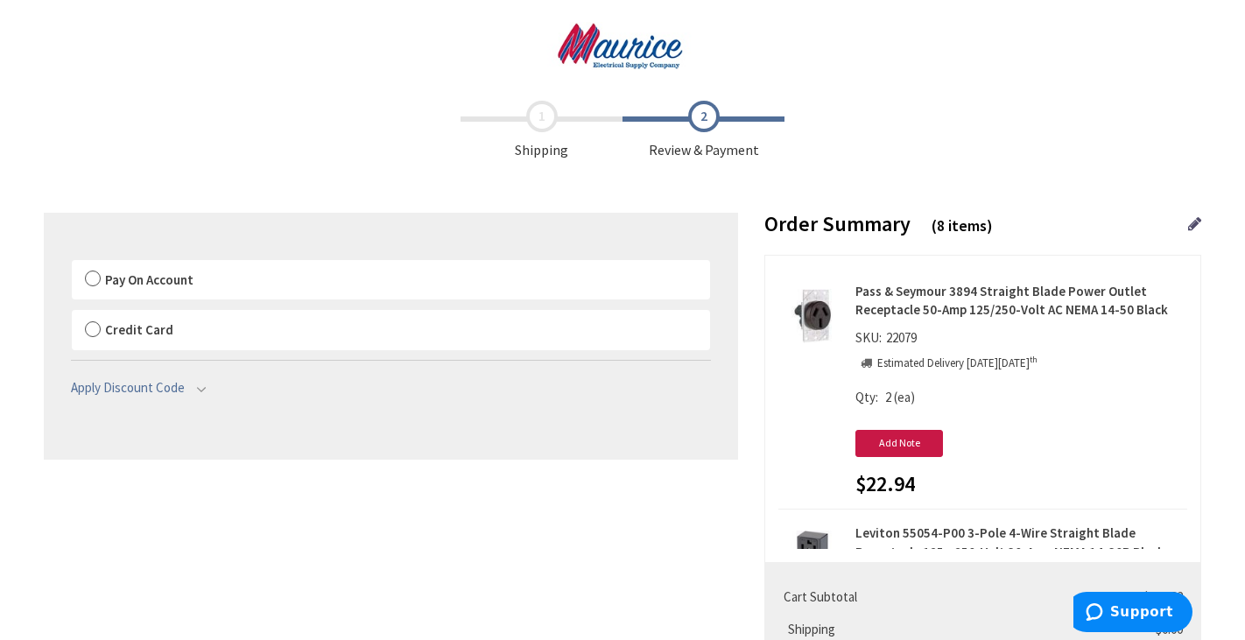
click at [95, 280] on label "Pay On Account" at bounding box center [391, 280] width 638 height 40
click at [72, 264] on input "Pay On Account" at bounding box center [72, 264] width 0 height 0
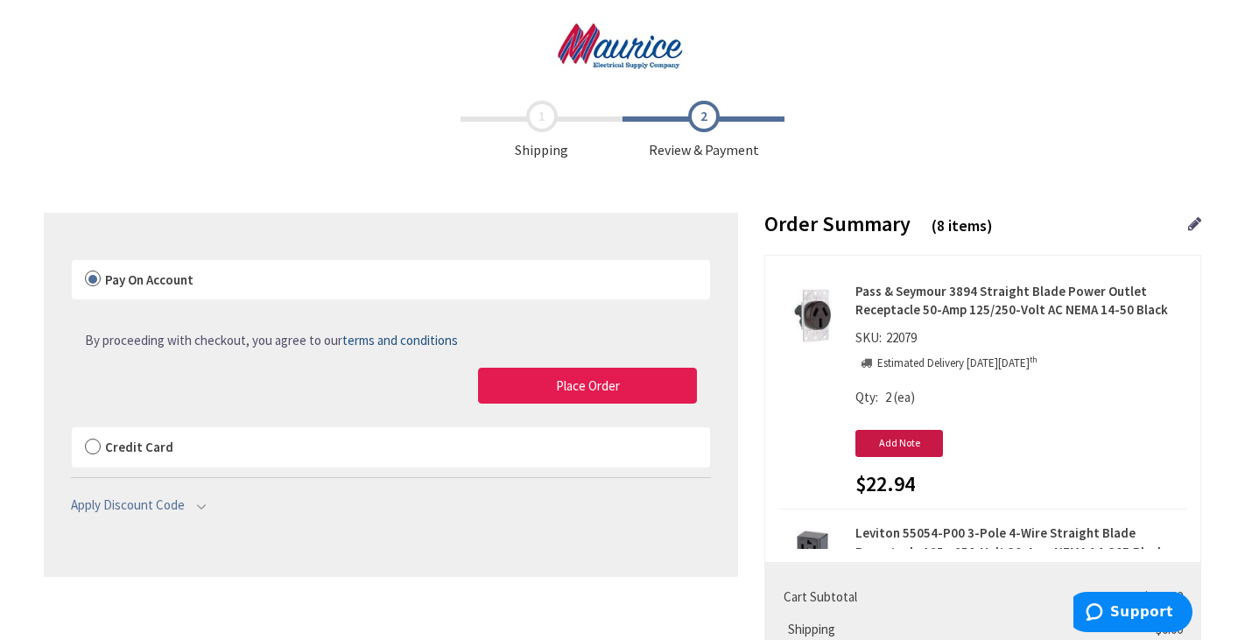
click at [510, 385] on button "Place Order" at bounding box center [587, 386] width 219 height 37
